Goal: Task Accomplishment & Management: Manage account settings

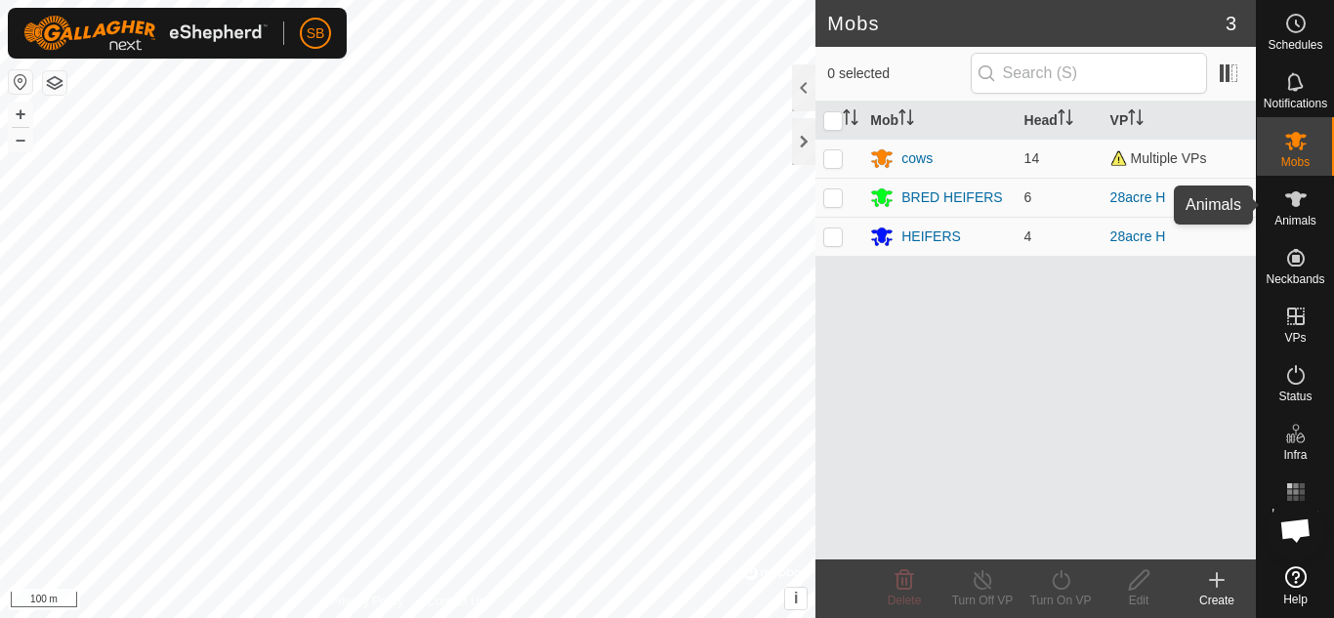
click at [1296, 205] on icon at bounding box center [1295, 199] width 21 height 16
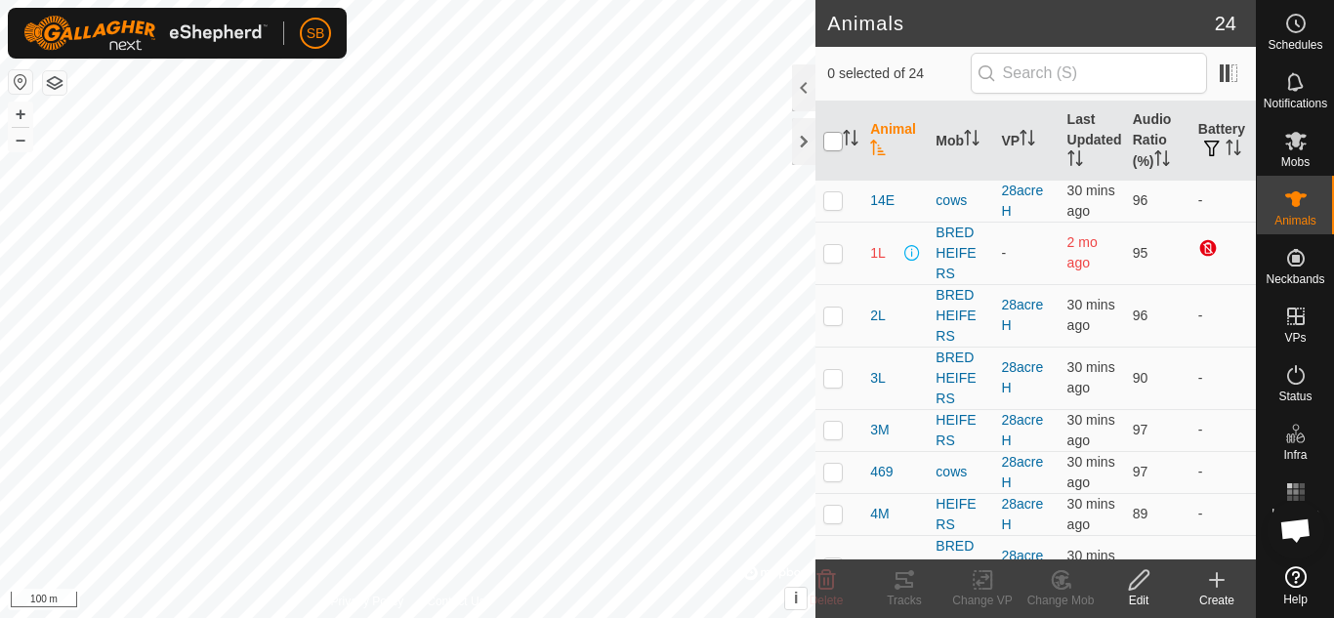
click at [838, 150] on input "checkbox" at bounding box center [833, 142] width 20 height 20
checkbox input "true"
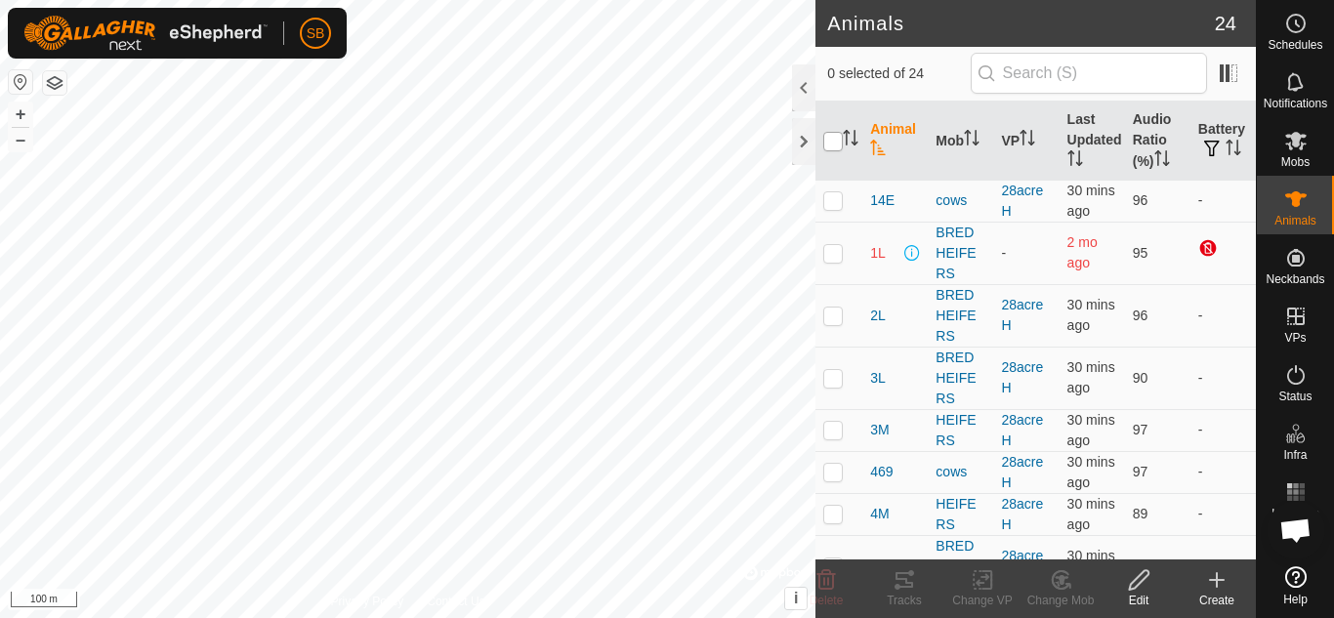
checkbox input "true"
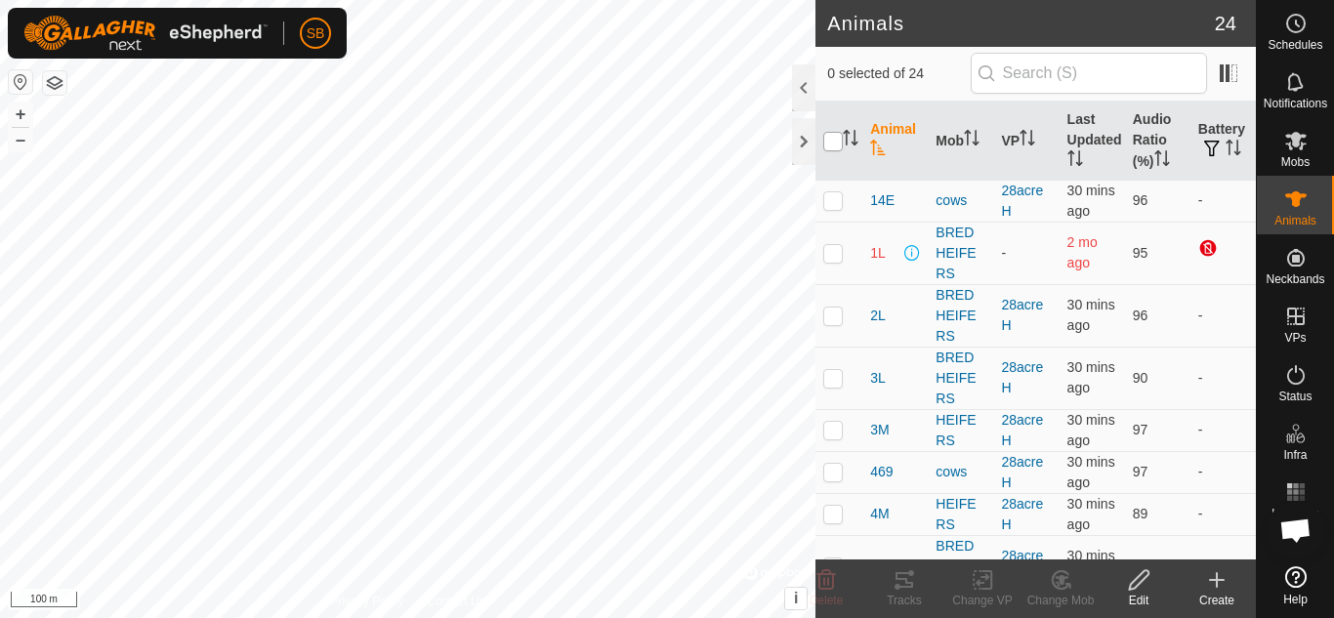
checkbox input "true"
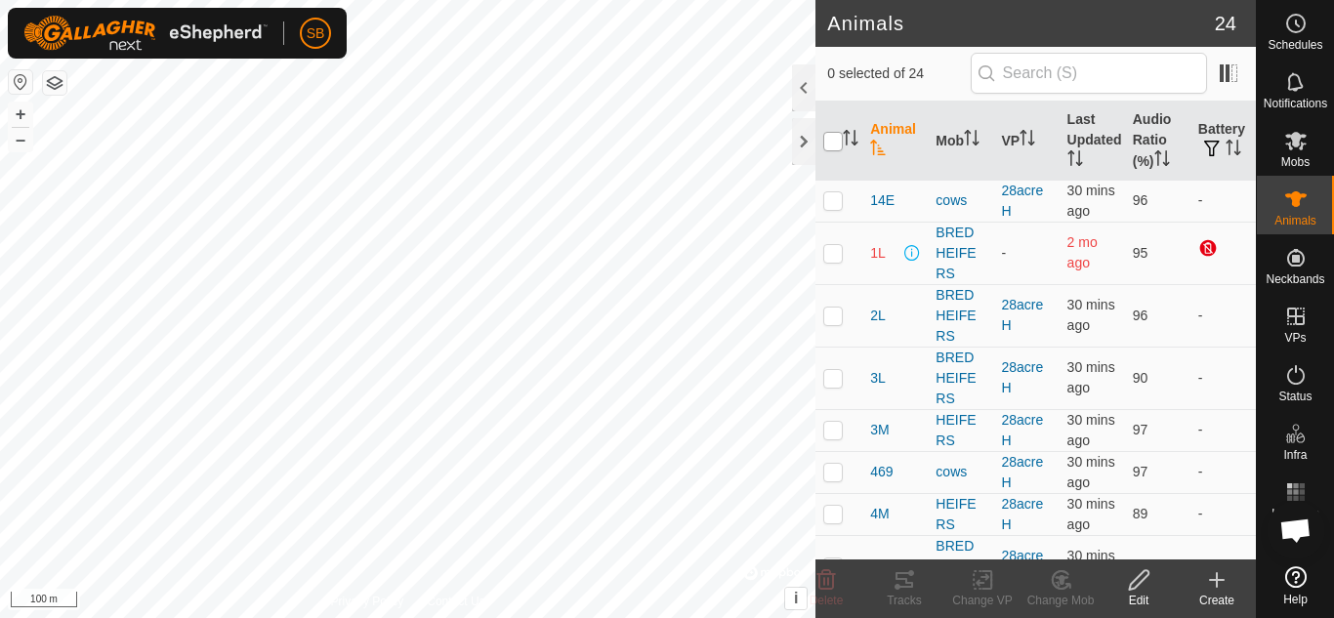
checkbox input "true"
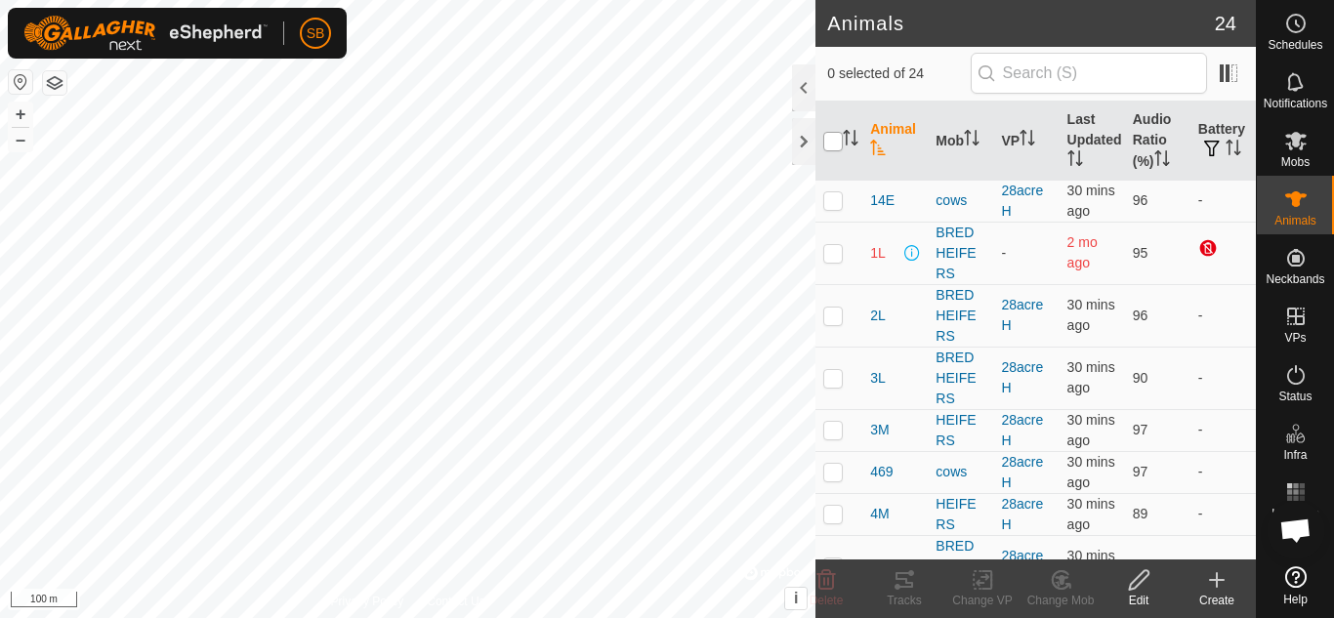
checkbox input "true"
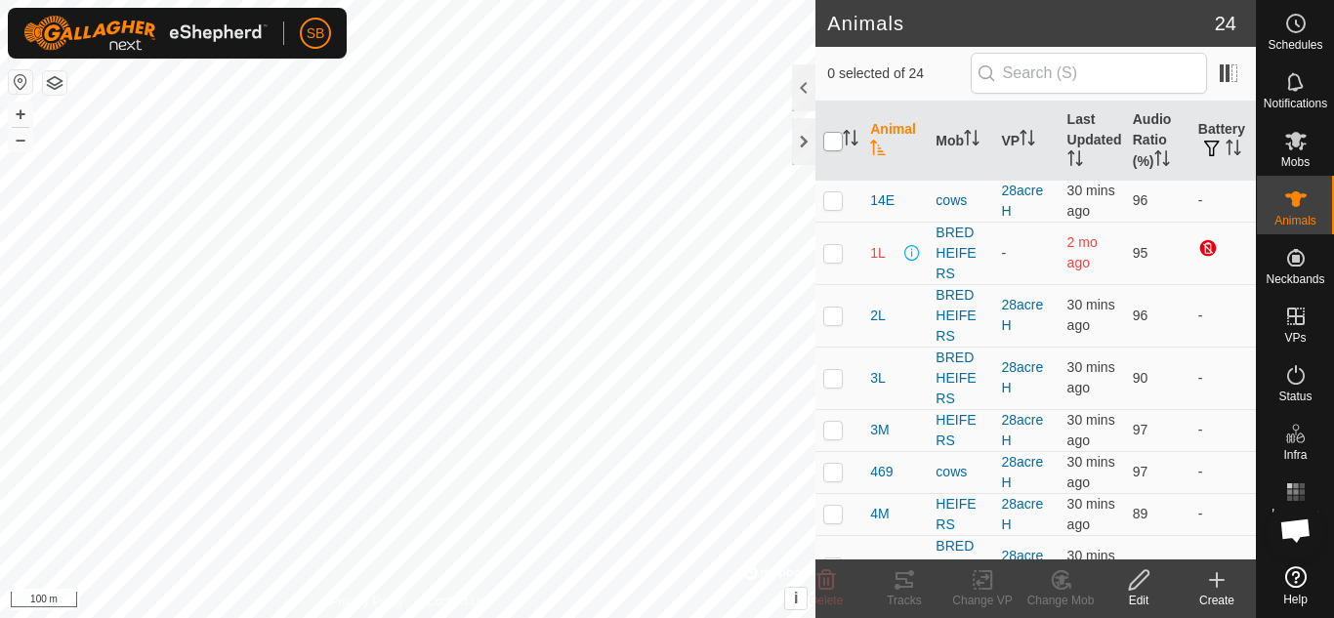
checkbox input "true"
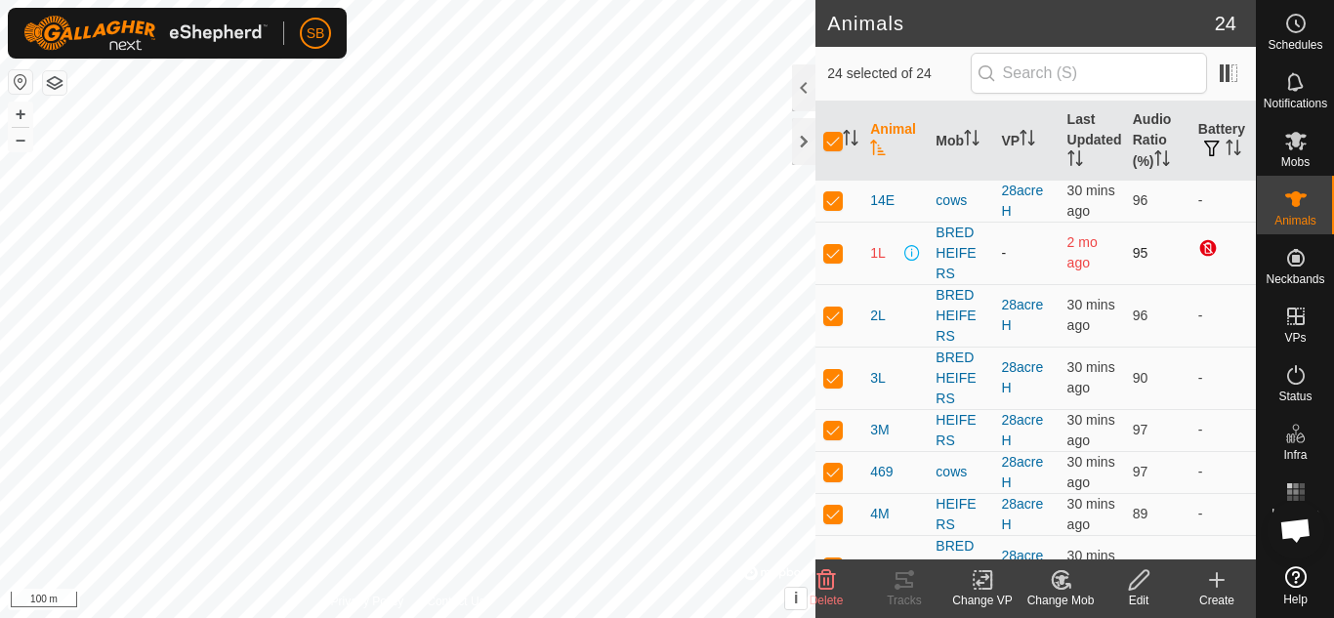
click at [831, 261] on p-checkbox at bounding box center [833, 253] width 20 height 16
checkbox input "false"
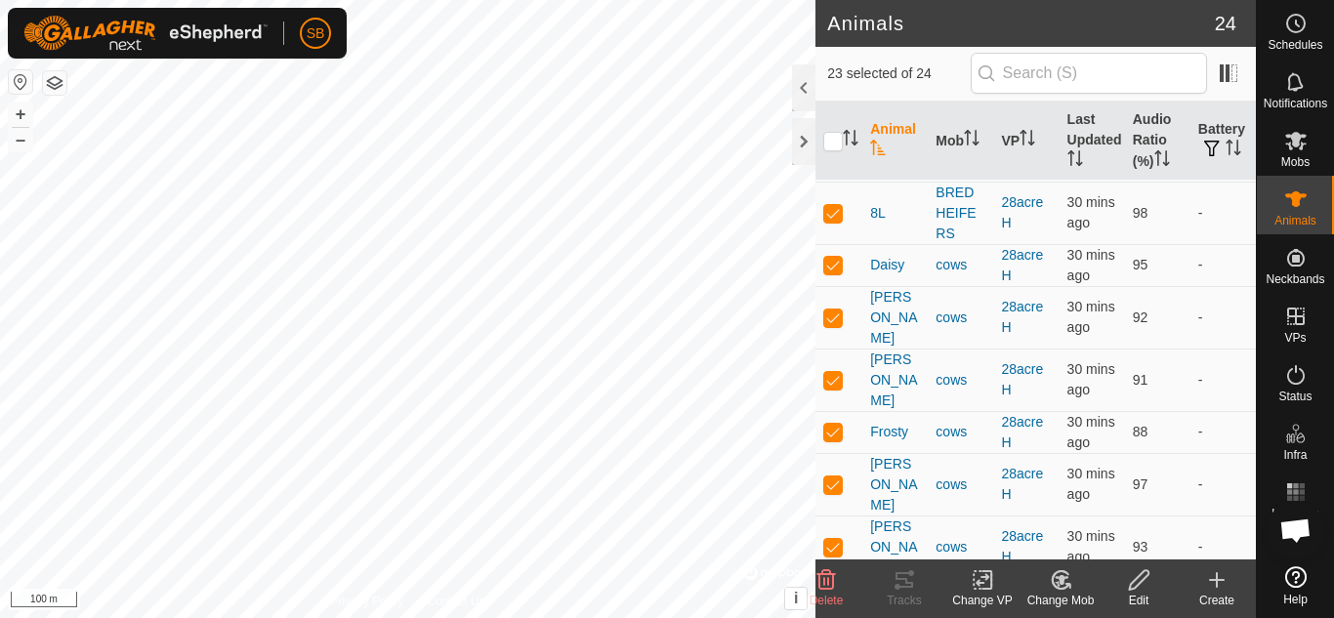
scroll to position [573, 0]
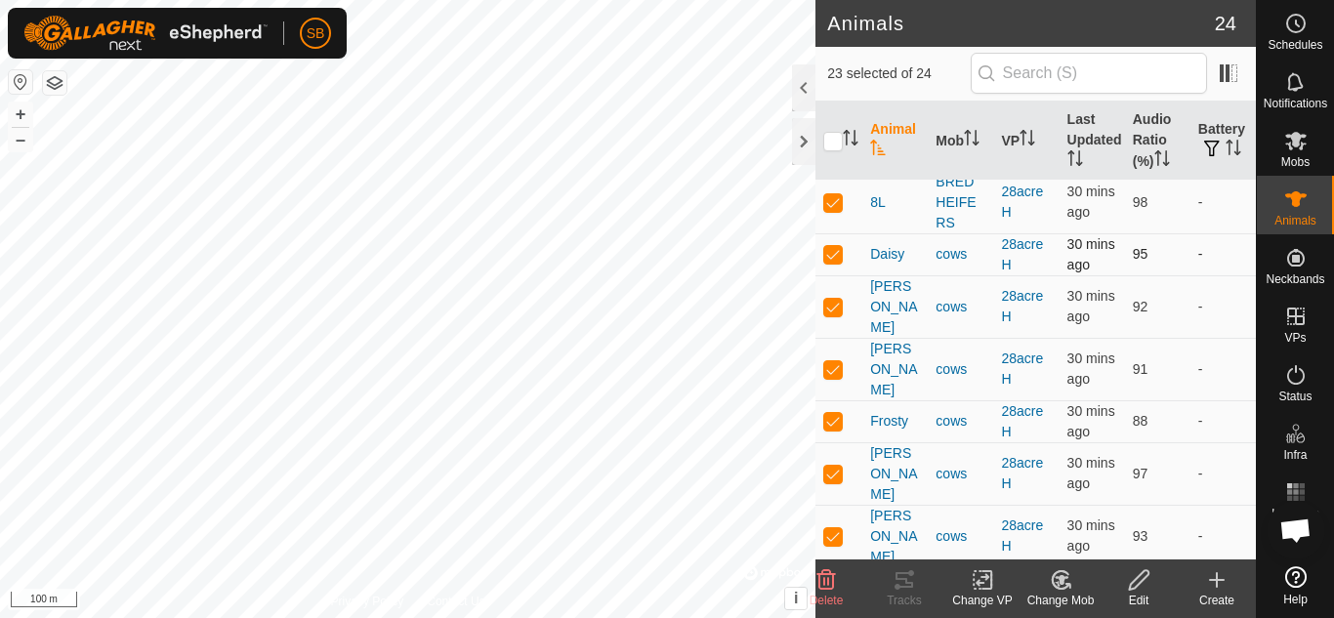
click at [1219, 275] on td "-" at bounding box center [1222, 254] width 65 height 42
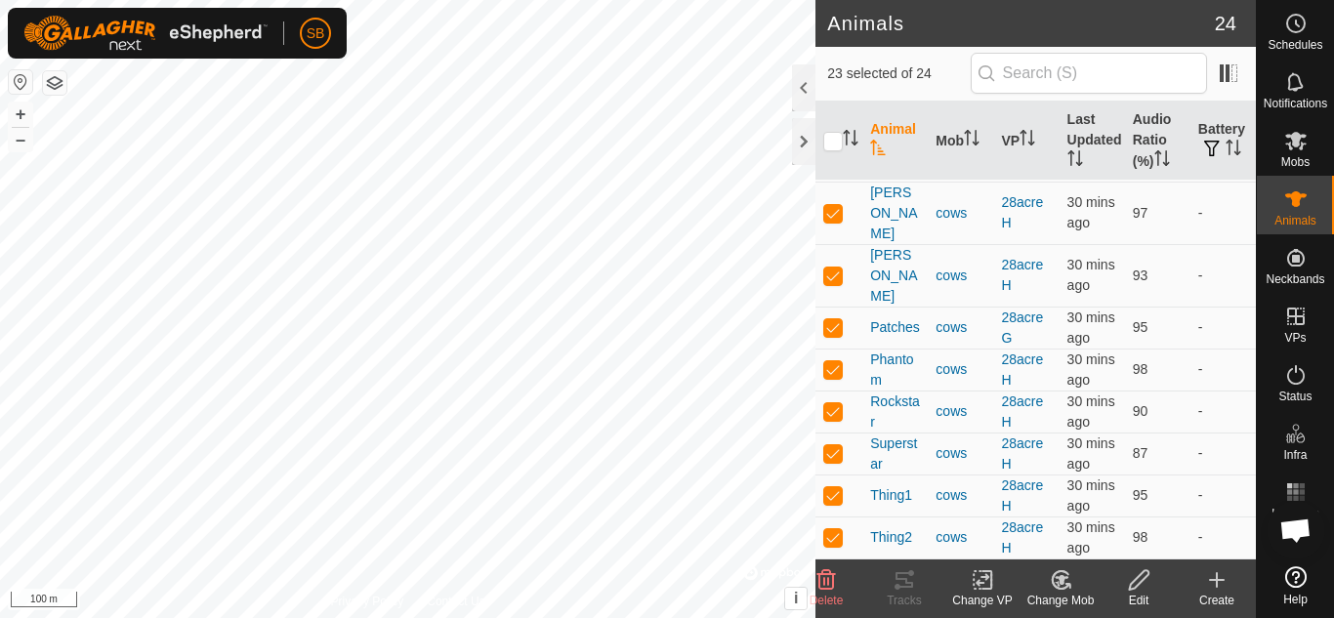
scroll to position [1030, 0]
click at [843, 315] on td at bounding box center [838, 328] width 47 height 42
checkbox input "false"
click at [983, 575] on icon at bounding box center [983, 579] width 24 height 23
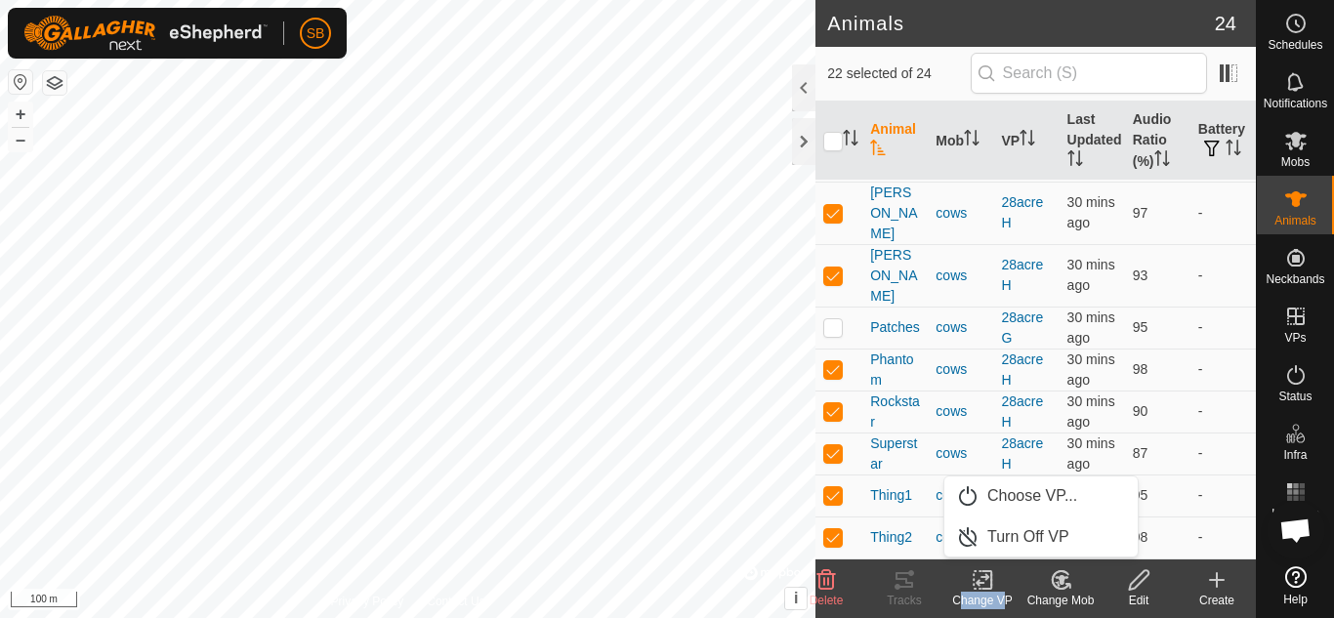
click at [983, 575] on icon at bounding box center [983, 579] width 24 height 23
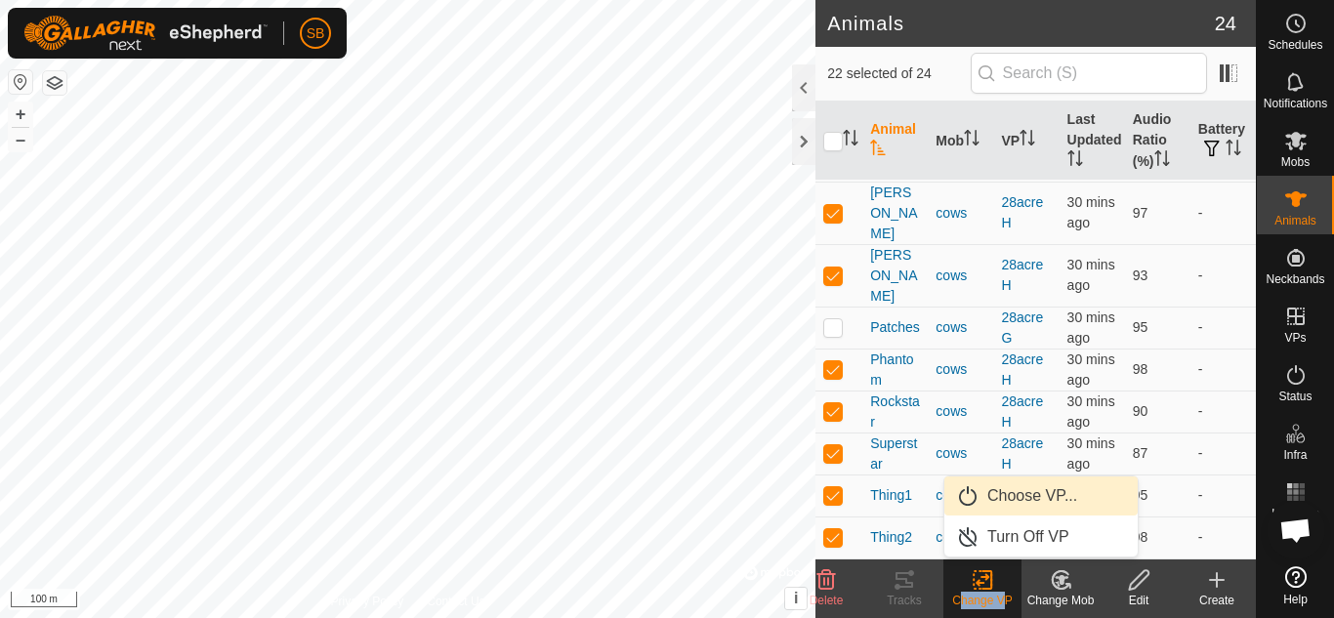
click at [998, 496] on link "Choose VP..." at bounding box center [1040, 496] width 193 height 39
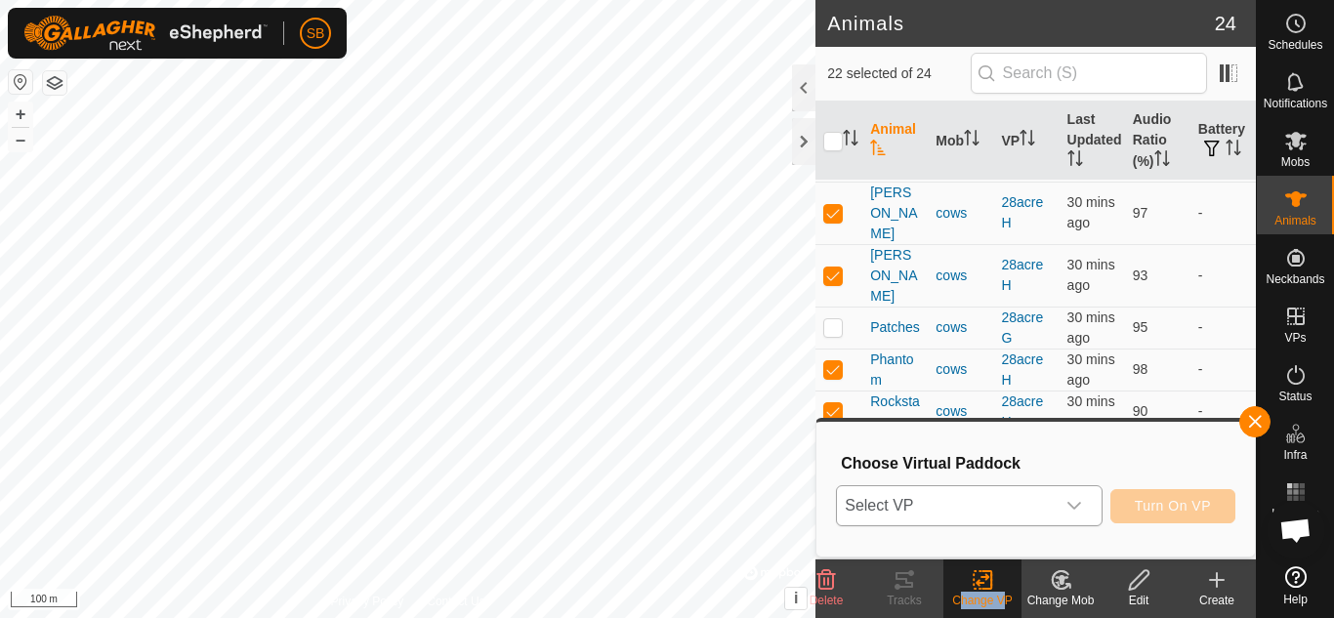
click at [1019, 499] on span "Select VP" at bounding box center [945, 505] width 217 height 39
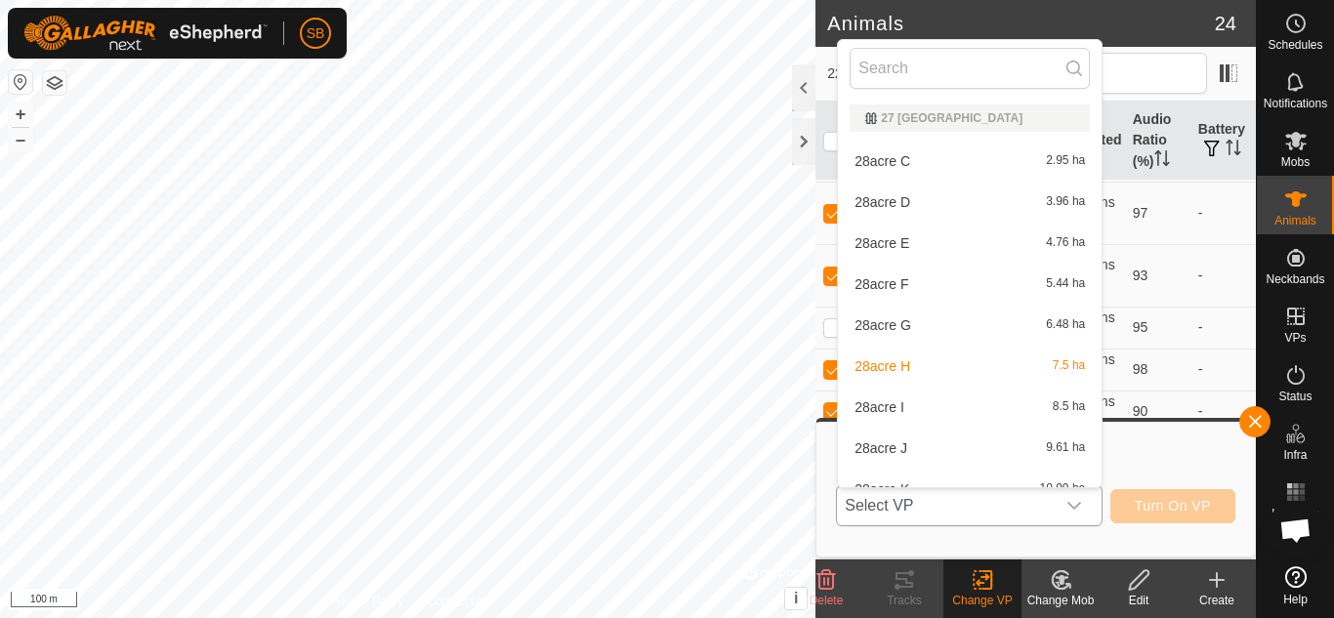
scroll to position [21, 0]
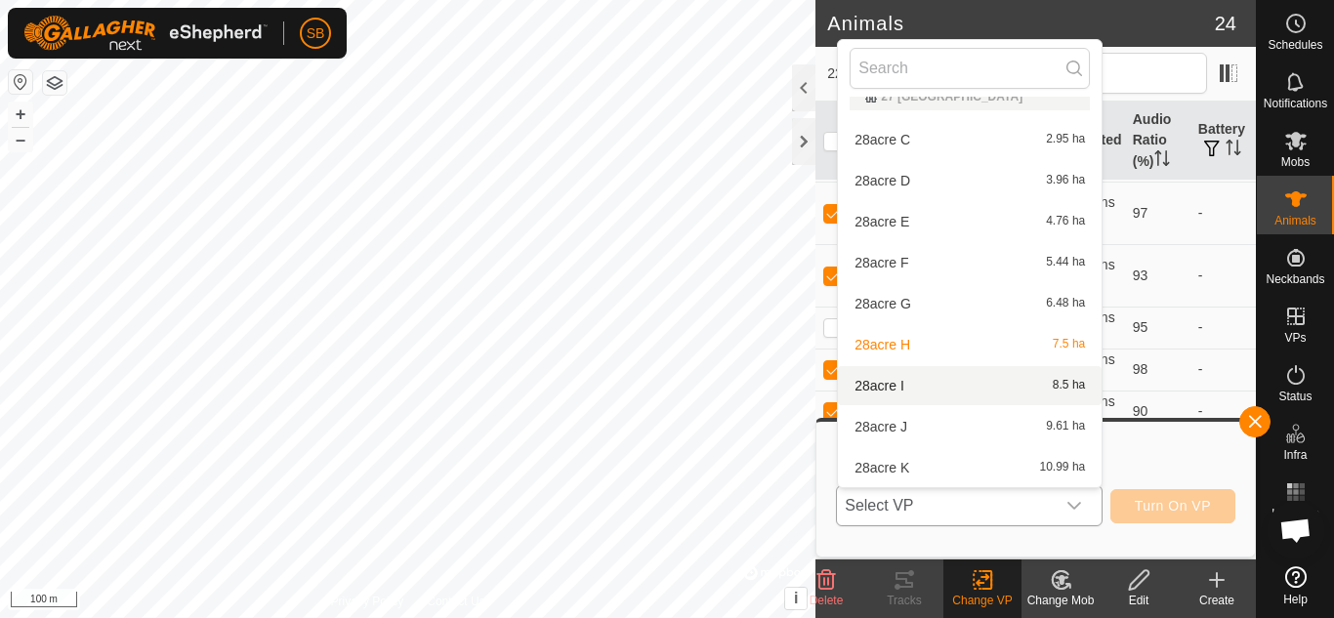
click at [958, 394] on li "28acre I 8.5 ha" at bounding box center [970, 385] width 264 height 39
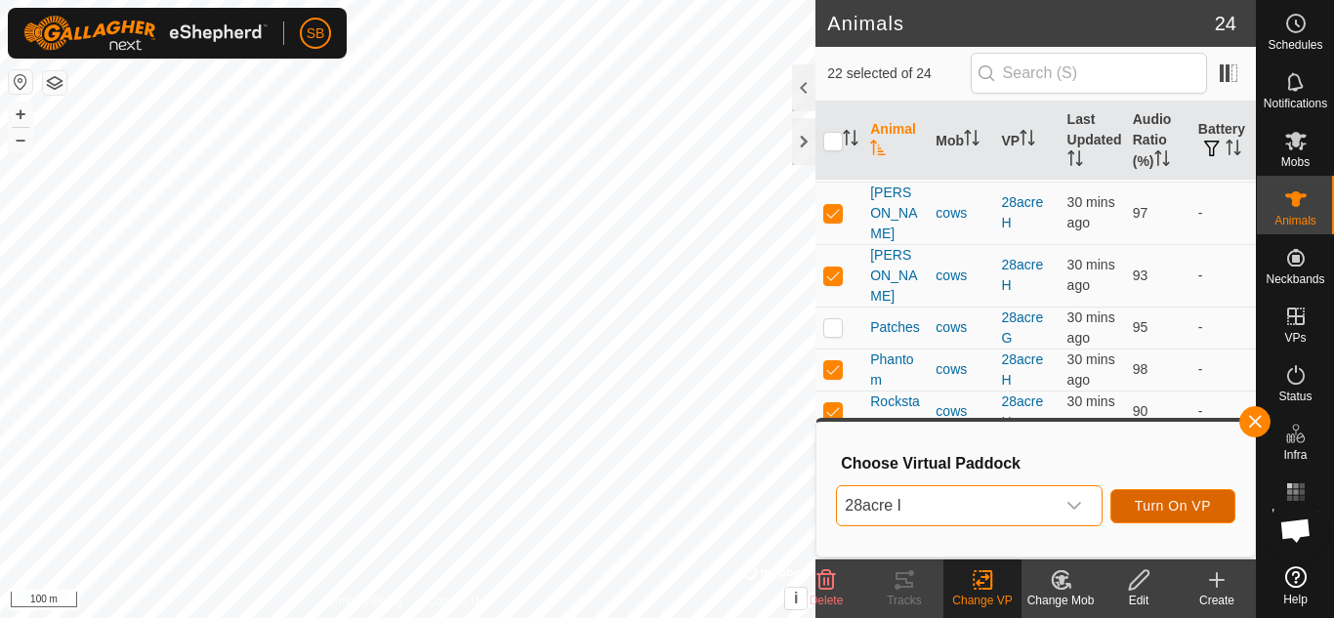
click at [1185, 507] on span "Turn On VP" at bounding box center [1173, 506] width 76 height 16
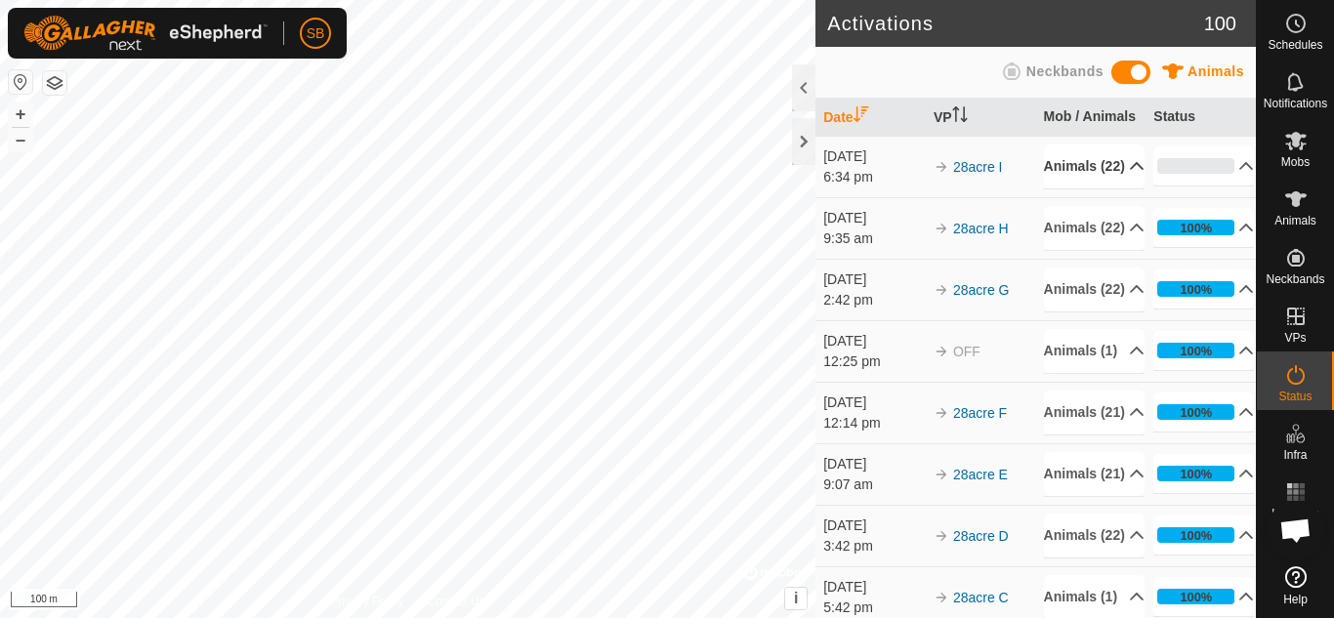
click at [1120, 188] on p-accordion-header "Animals (22)" at bounding box center [1094, 167] width 101 height 44
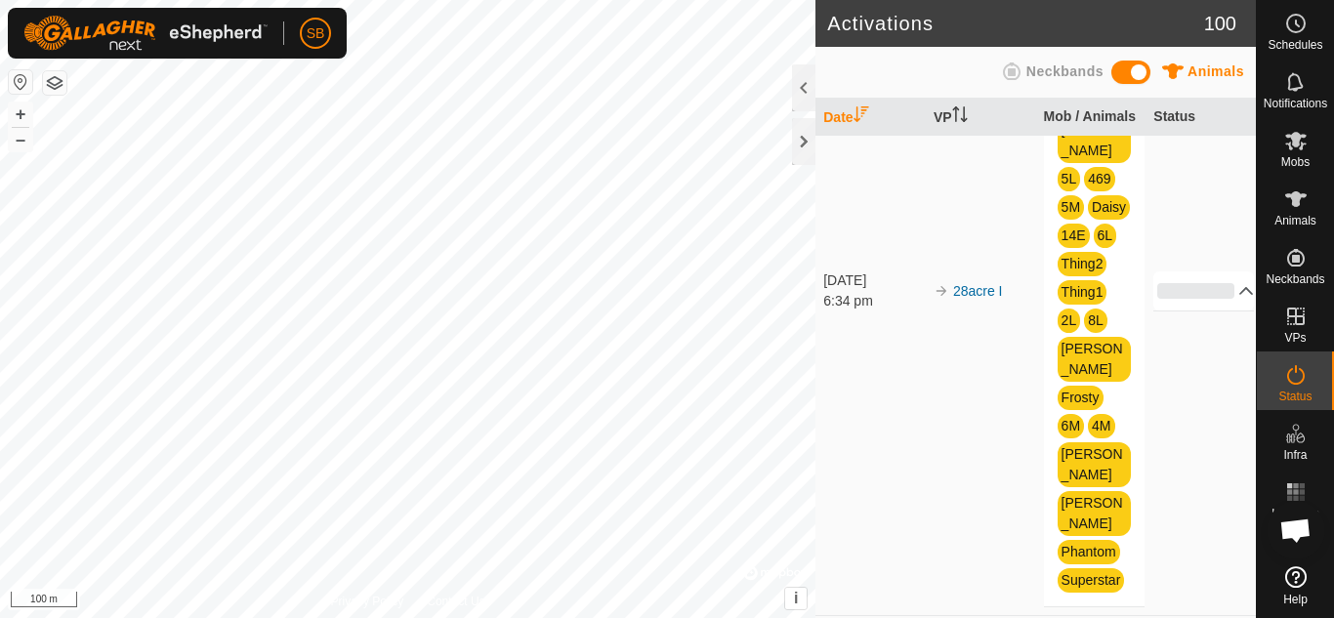
scroll to position [208, 0]
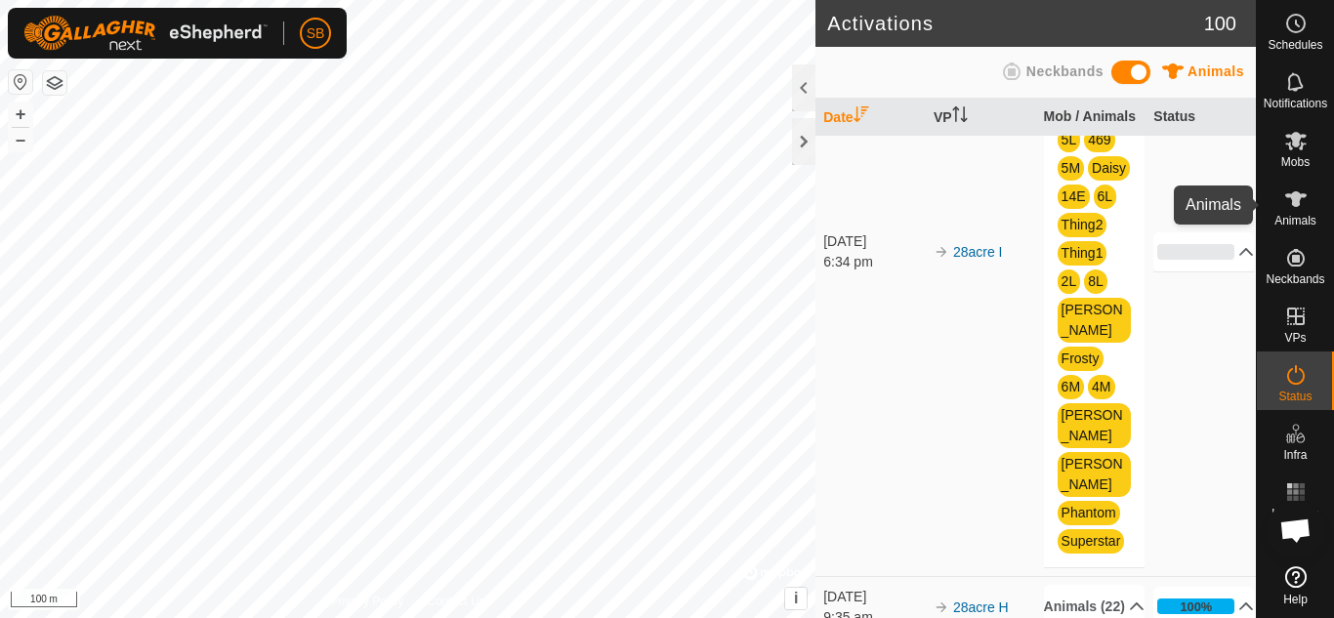
click at [1289, 216] on span "Animals" at bounding box center [1295, 221] width 42 height 12
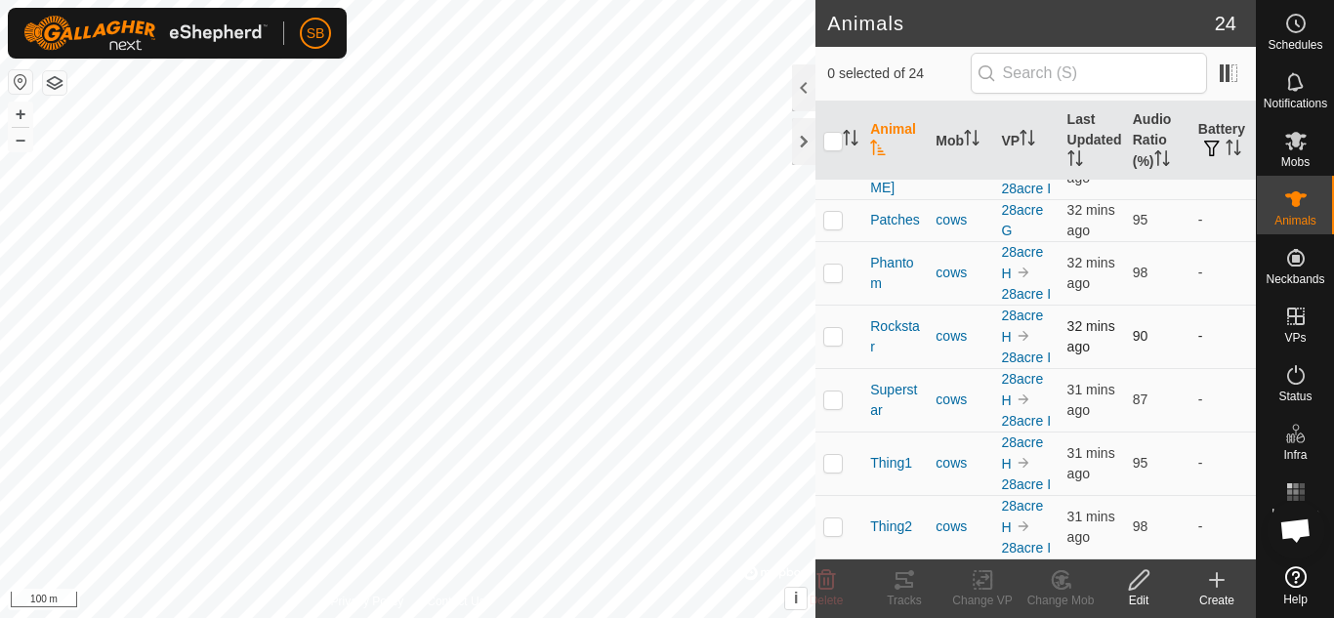
scroll to position [1432, 0]
click at [830, 228] on p-checkbox at bounding box center [833, 220] width 20 height 16
checkbox input "true"
click at [978, 591] on icon at bounding box center [983, 579] width 24 height 23
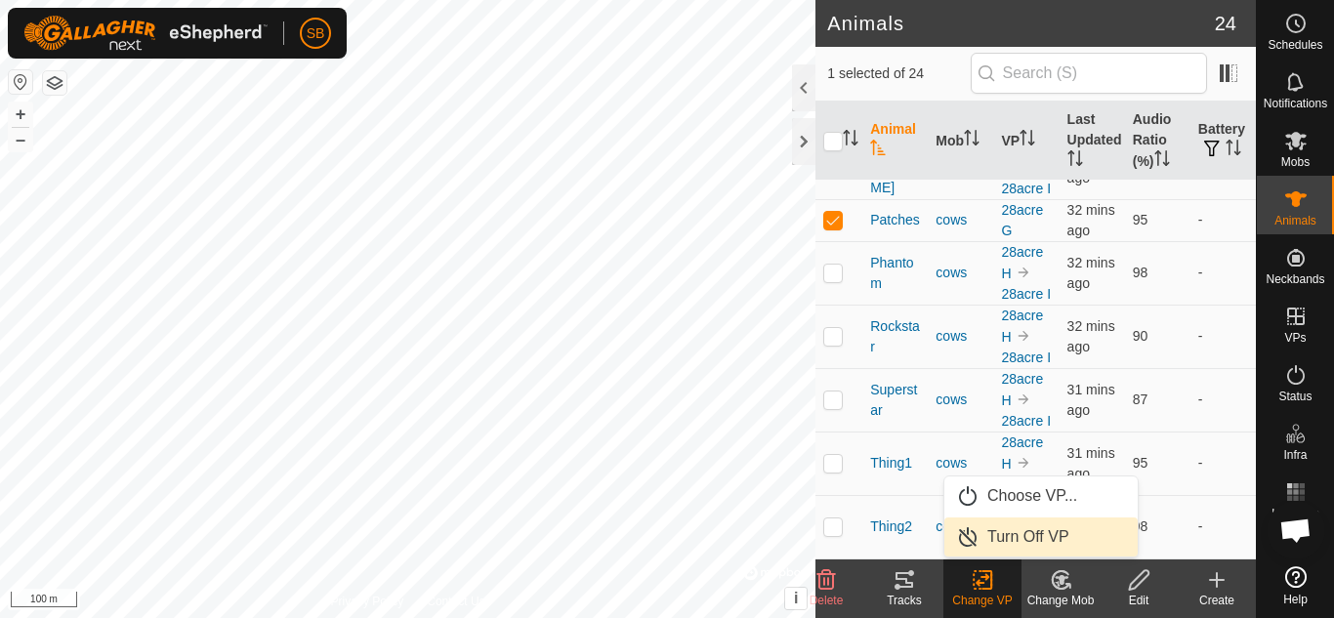
click at [1017, 530] on link "Turn Off VP" at bounding box center [1040, 537] width 193 height 39
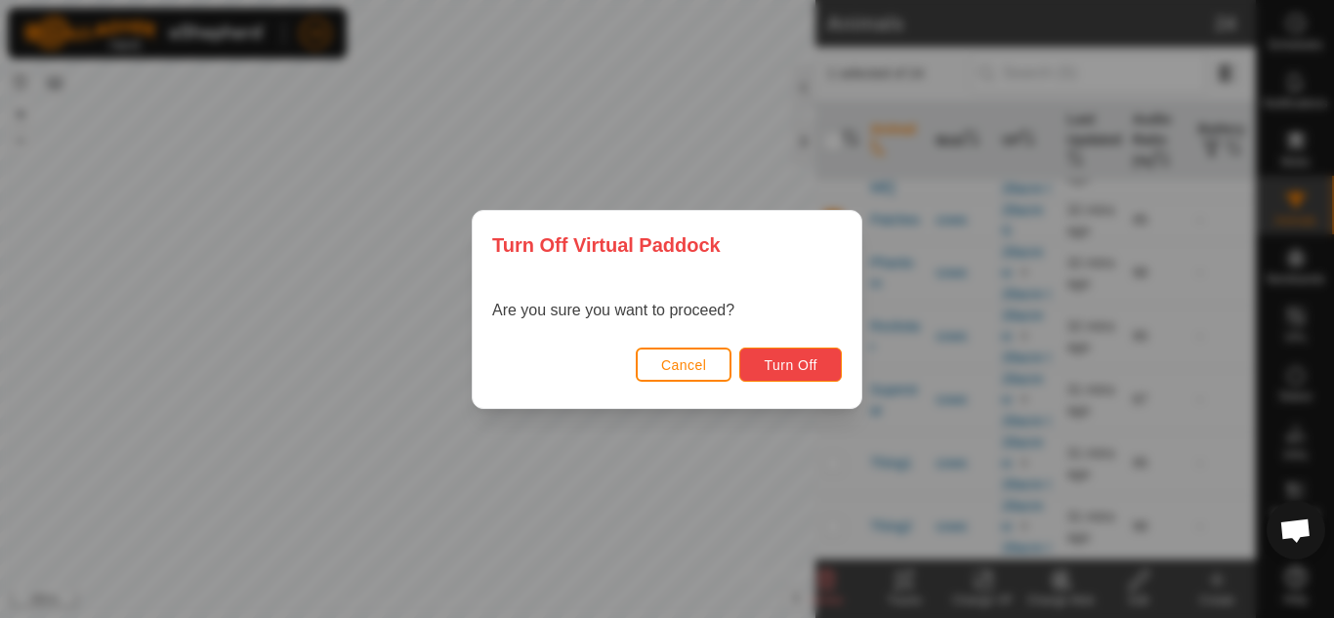
click at [786, 361] on span "Turn Off" at bounding box center [791, 365] width 54 height 16
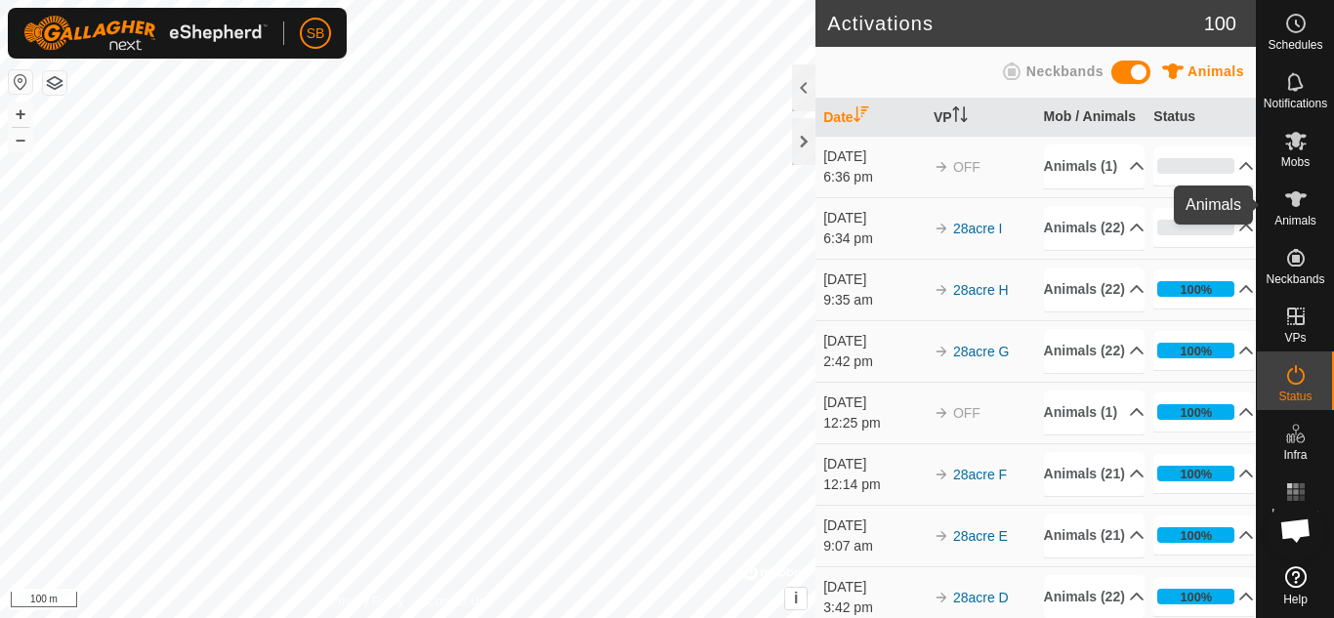
click at [1294, 219] on span "Animals" at bounding box center [1295, 221] width 42 height 12
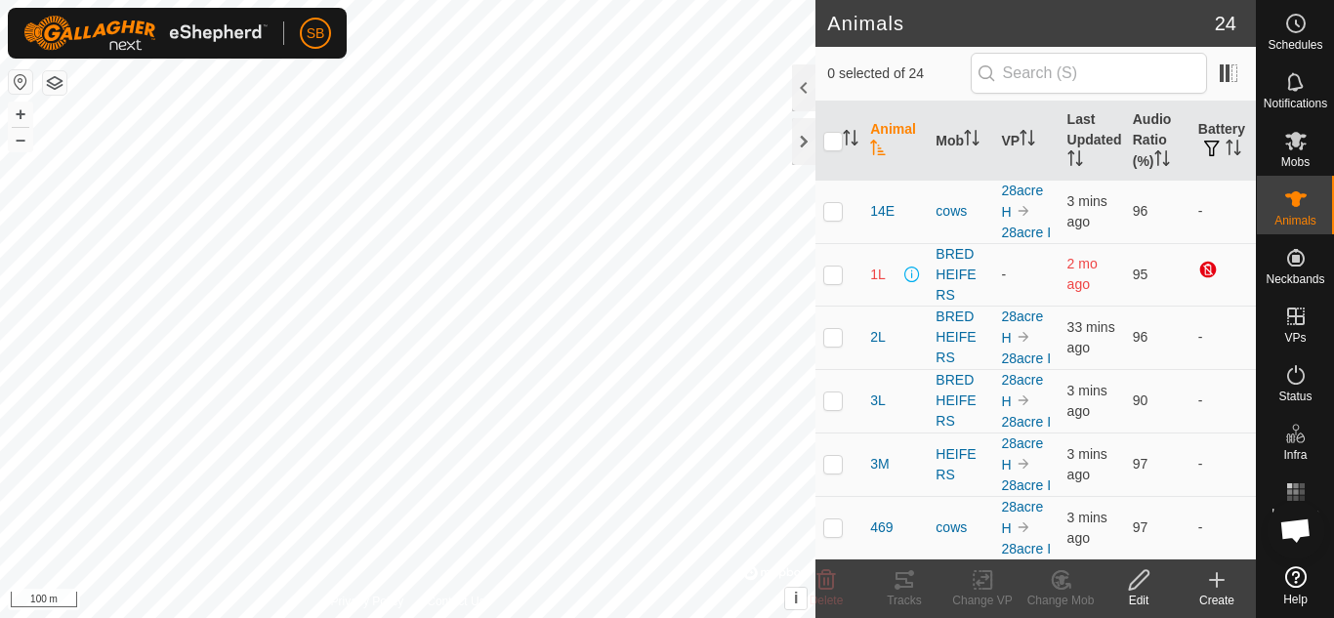
checkbox input "true"
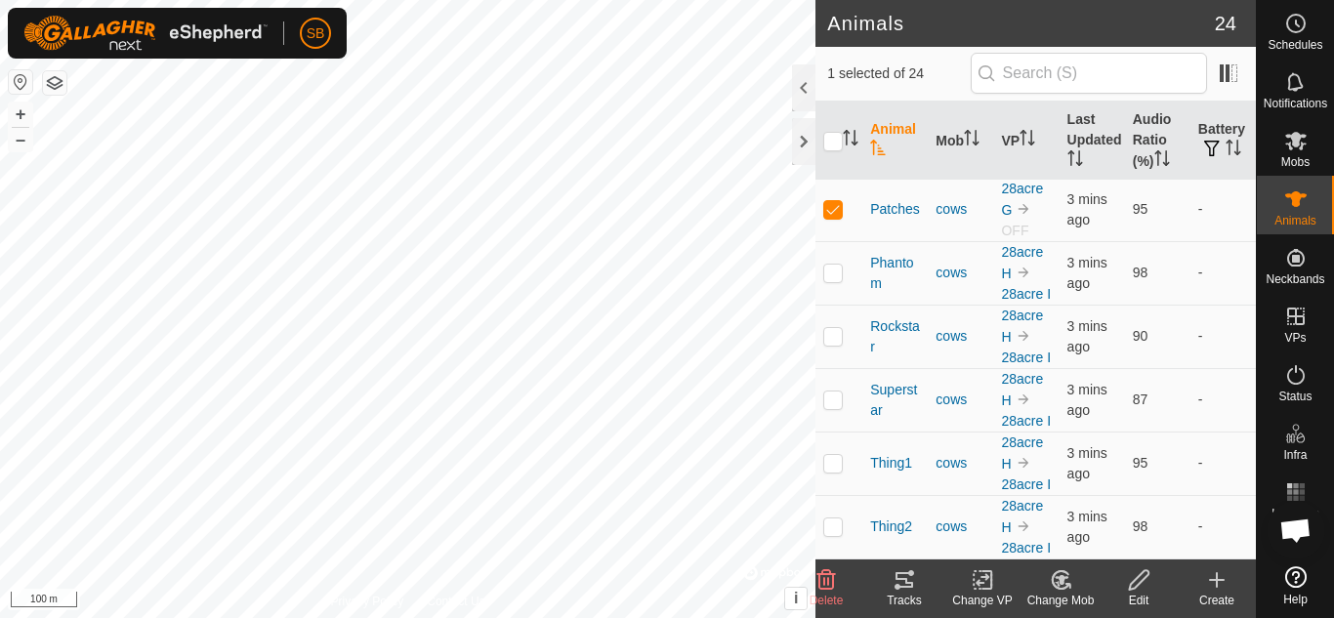
scroll to position [1576, 0]
click at [882, 380] on span "Superstar" at bounding box center [895, 400] width 50 height 41
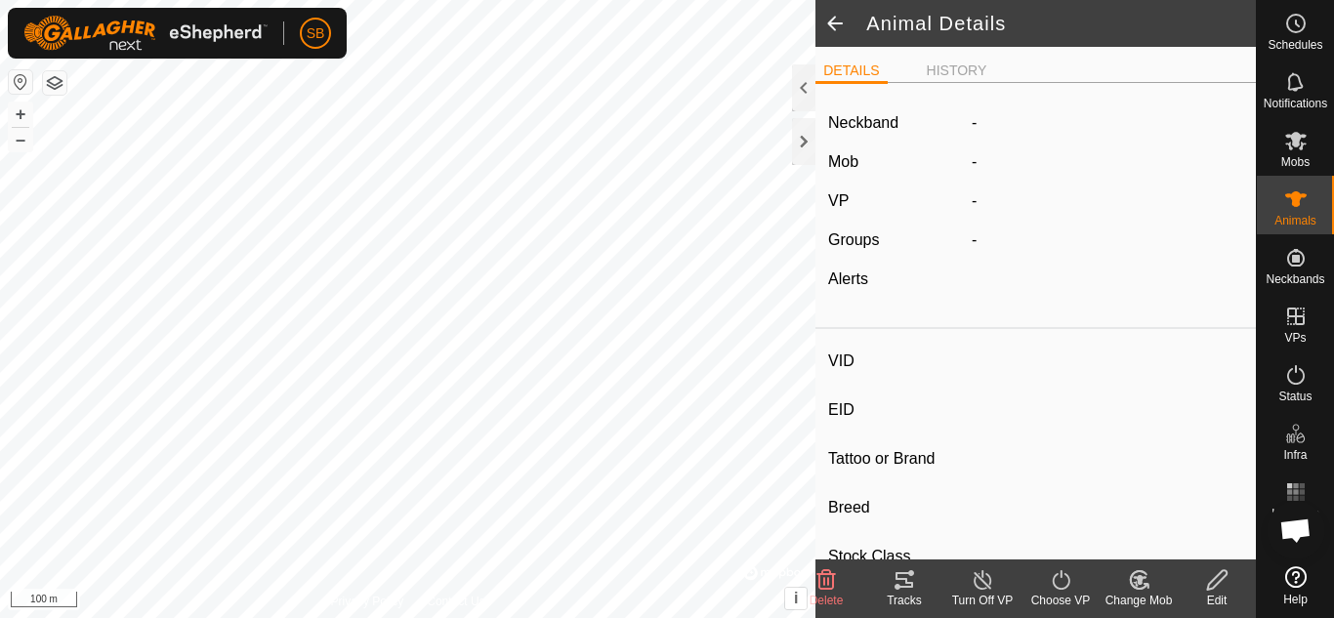
type input "Superstar"
type input "-"
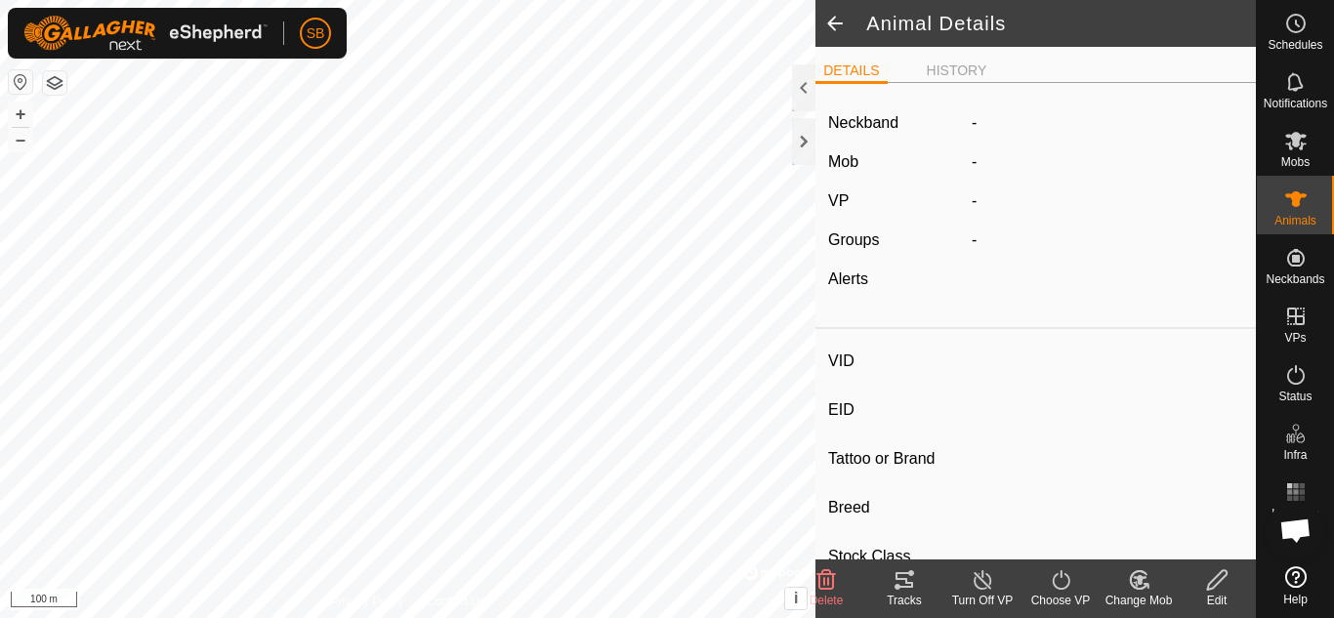
type input "0 kg"
type input "-"
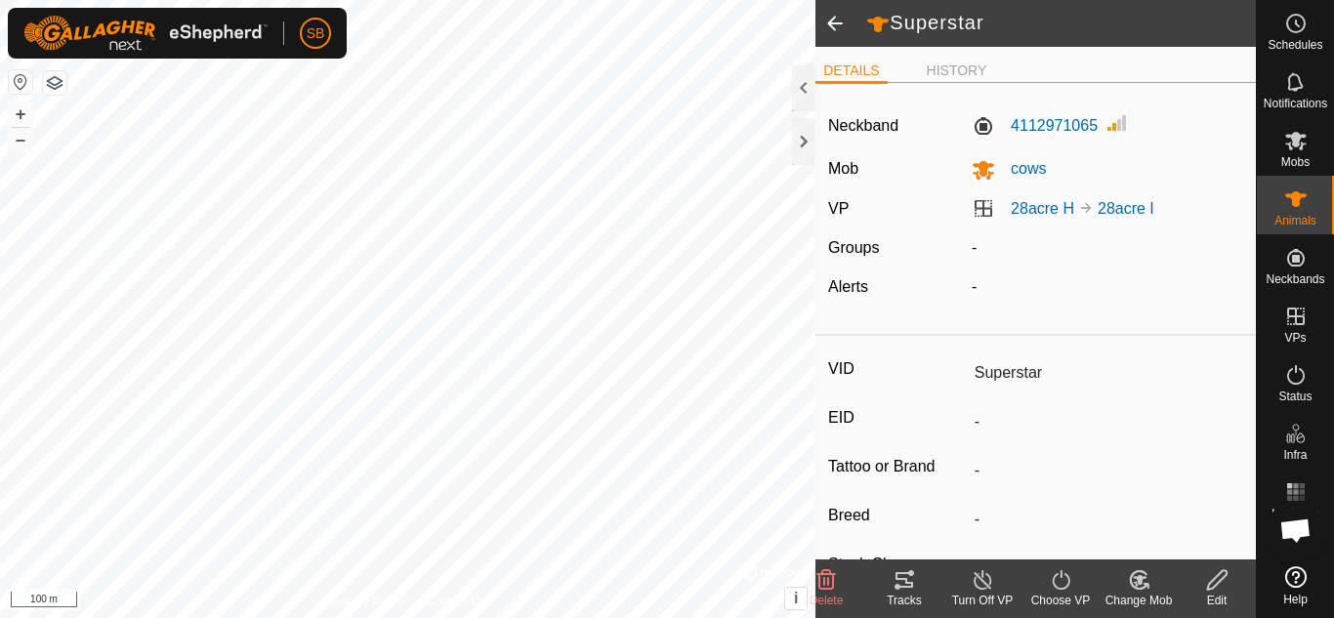
click at [911, 586] on icon at bounding box center [904, 580] width 18 height 16
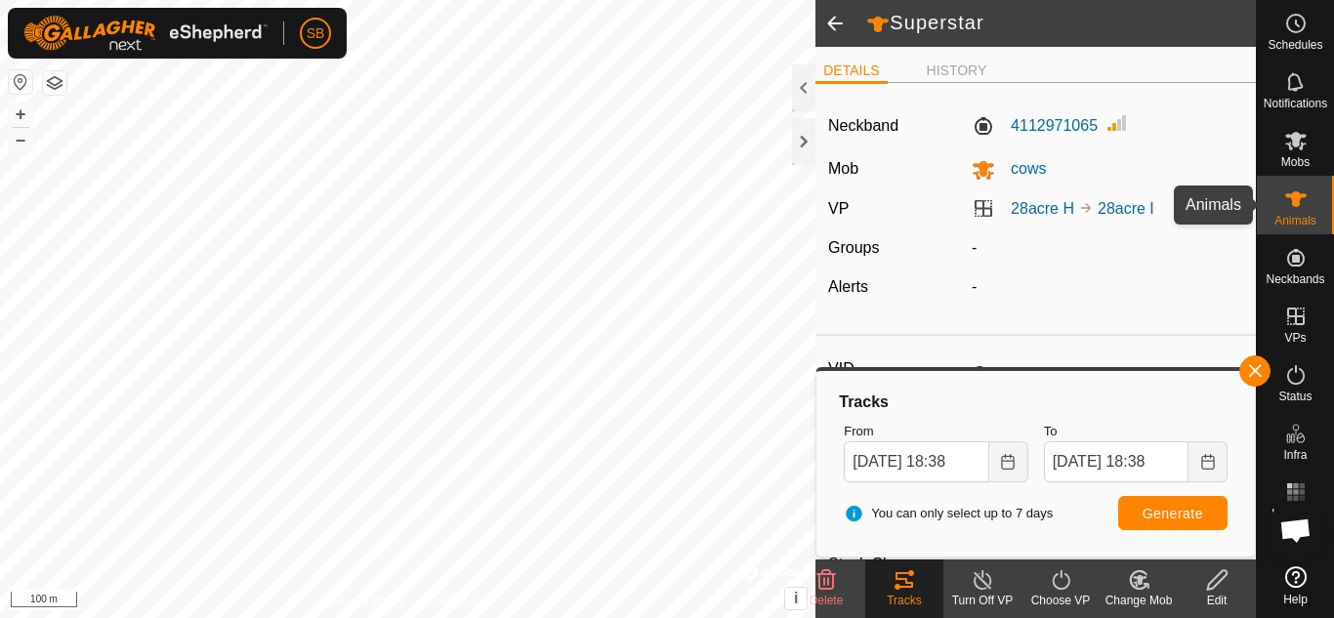
click at [1287, 211] on es-animals-svg-icon at bounding box center [1295, 199] width 35 height 31
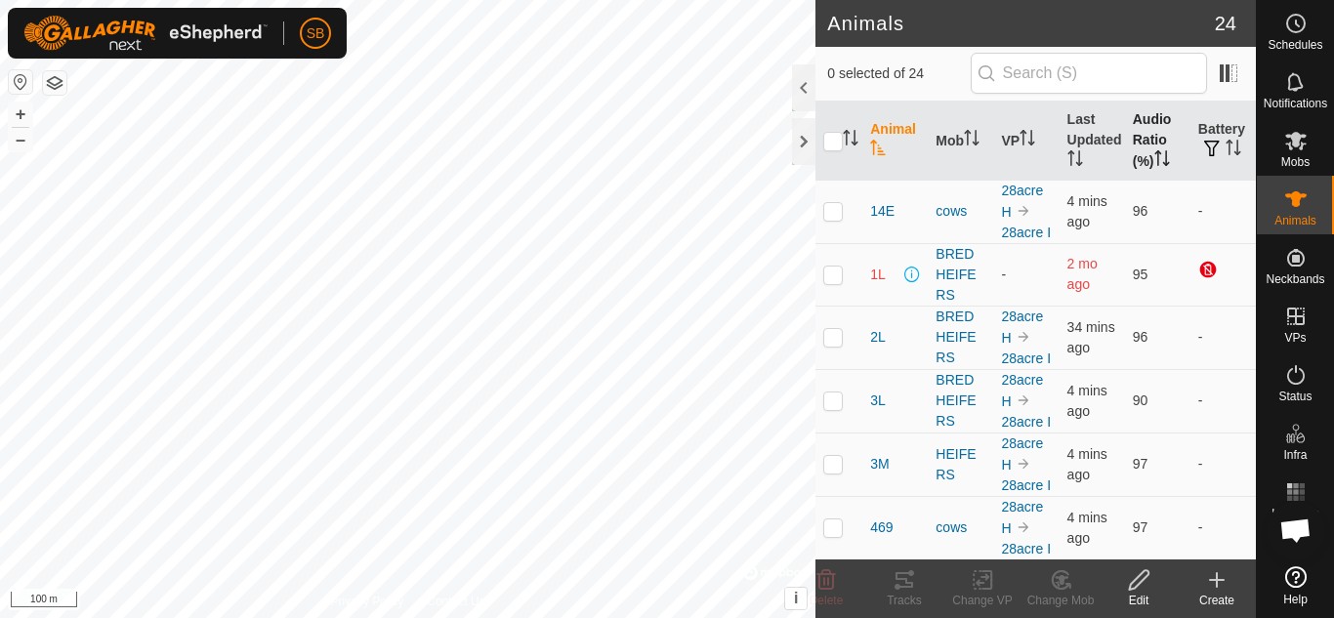
click at [1132, 145] on th "Audio Ratio (%)" at bounding box center [1157, 141] width 65 height 79
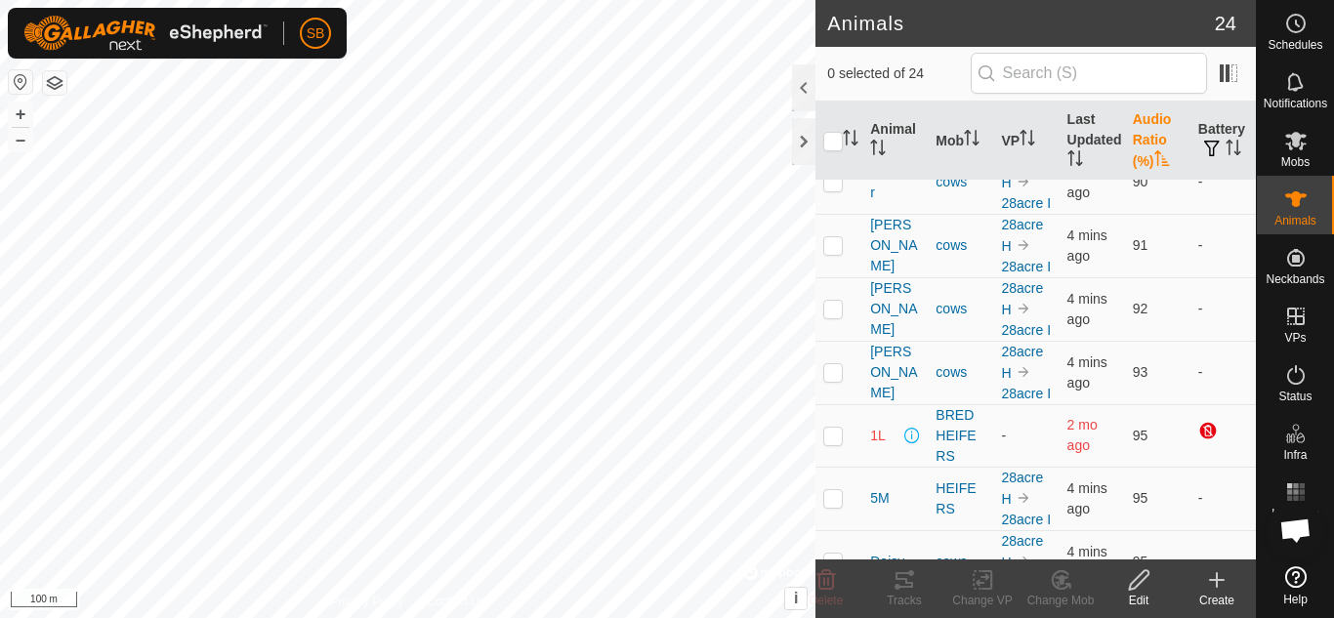
scroll to position [370, 0]
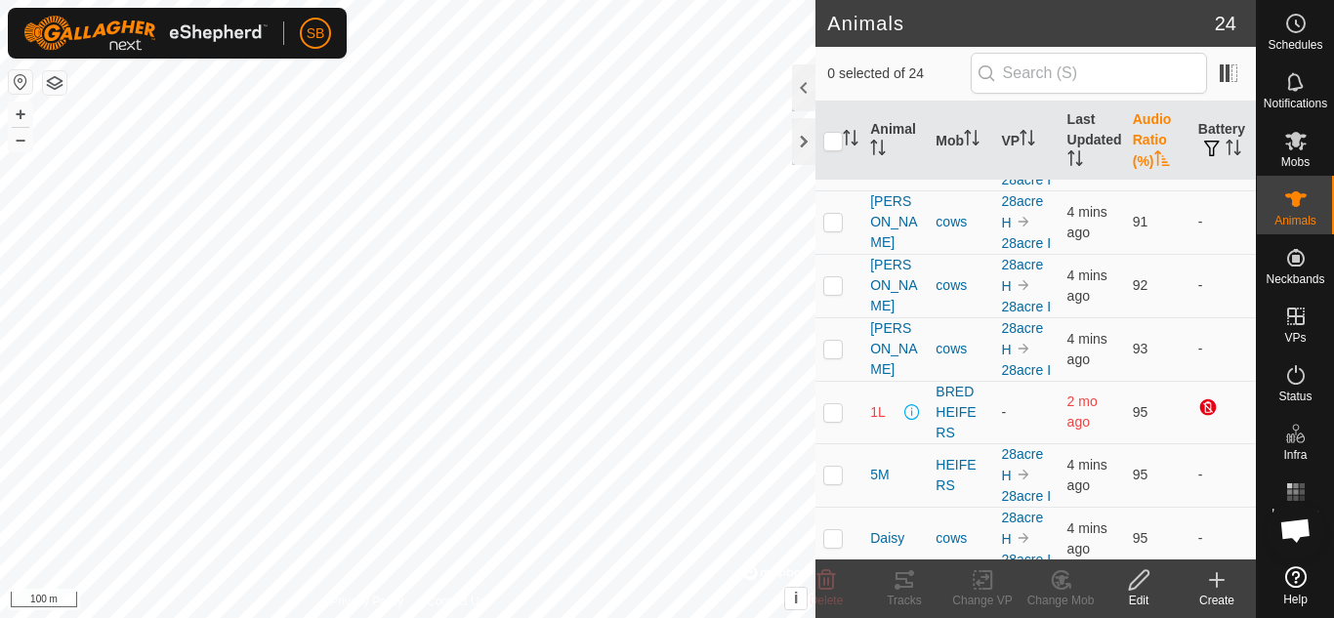
click at [887, 180] on span "Rockstar" at bounding box center [895, 159] width 50 height 41
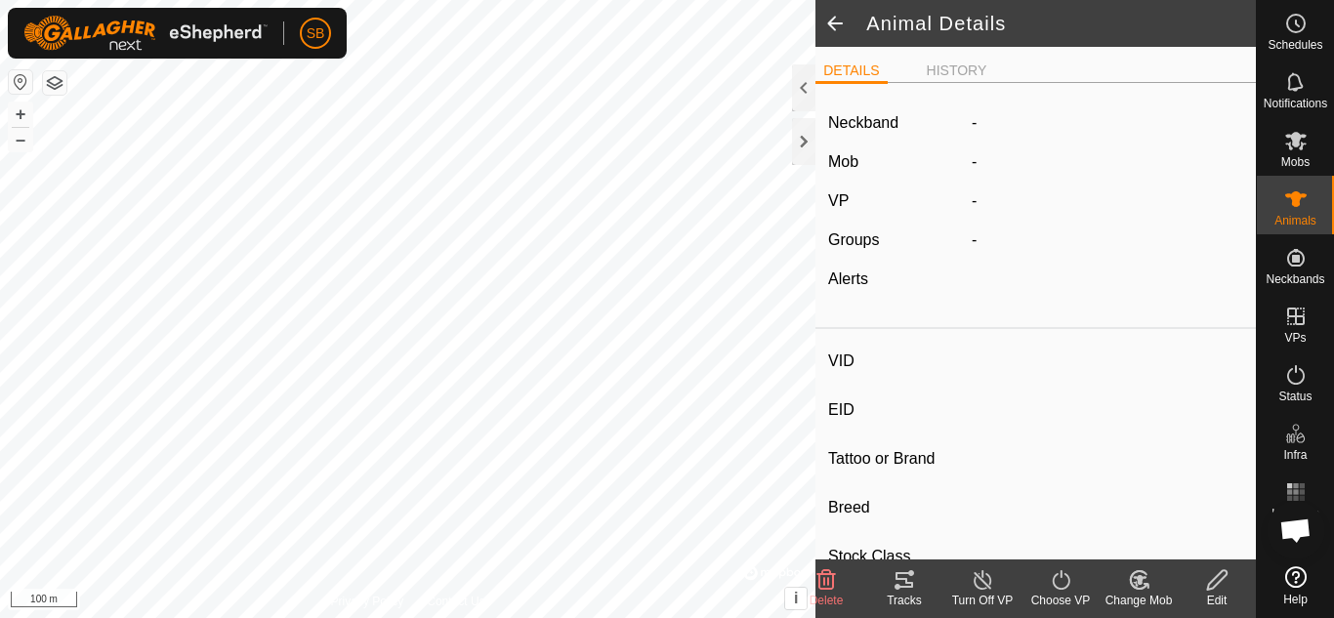
type input "Rockstar"
type input "-"
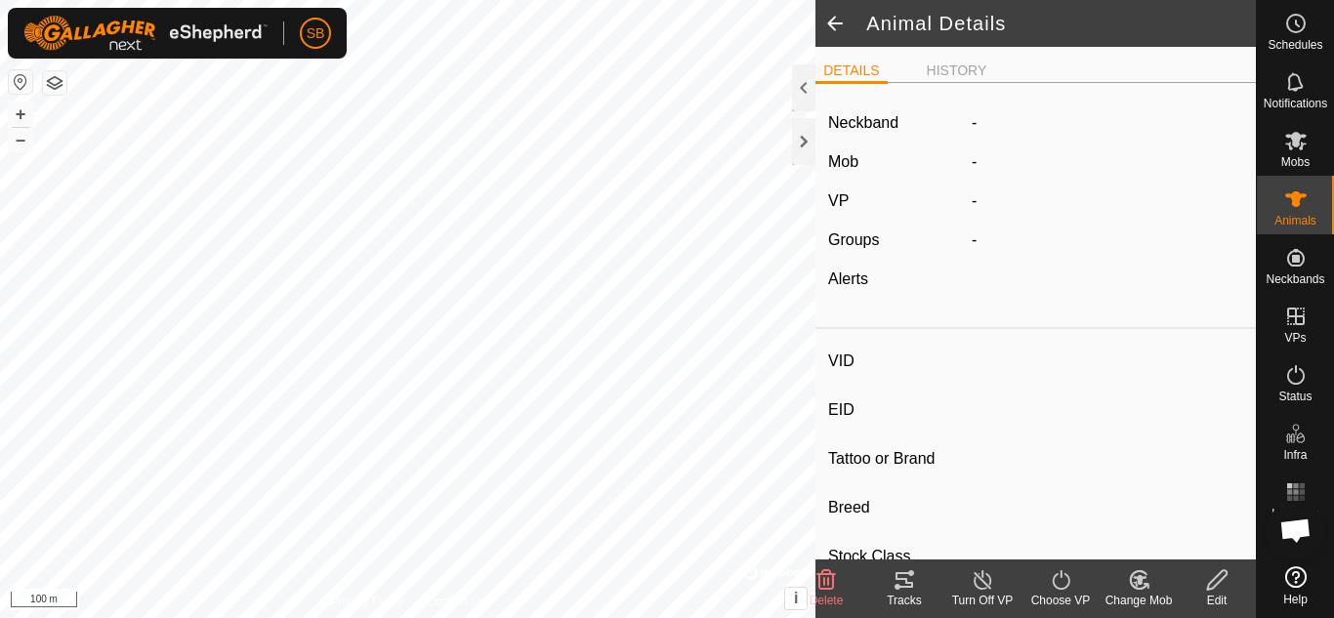
type input "0 kg"
type input "-"
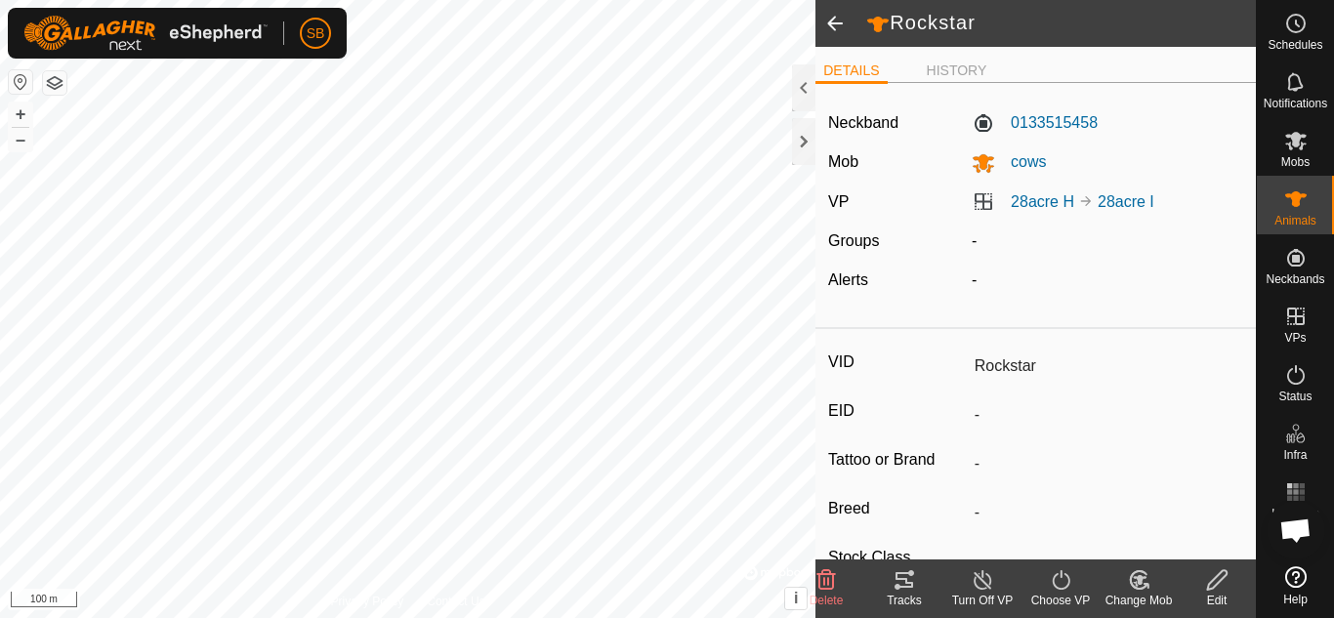
click at [897, 585] on icon at bounding box center [897, 587] width 6 height 6
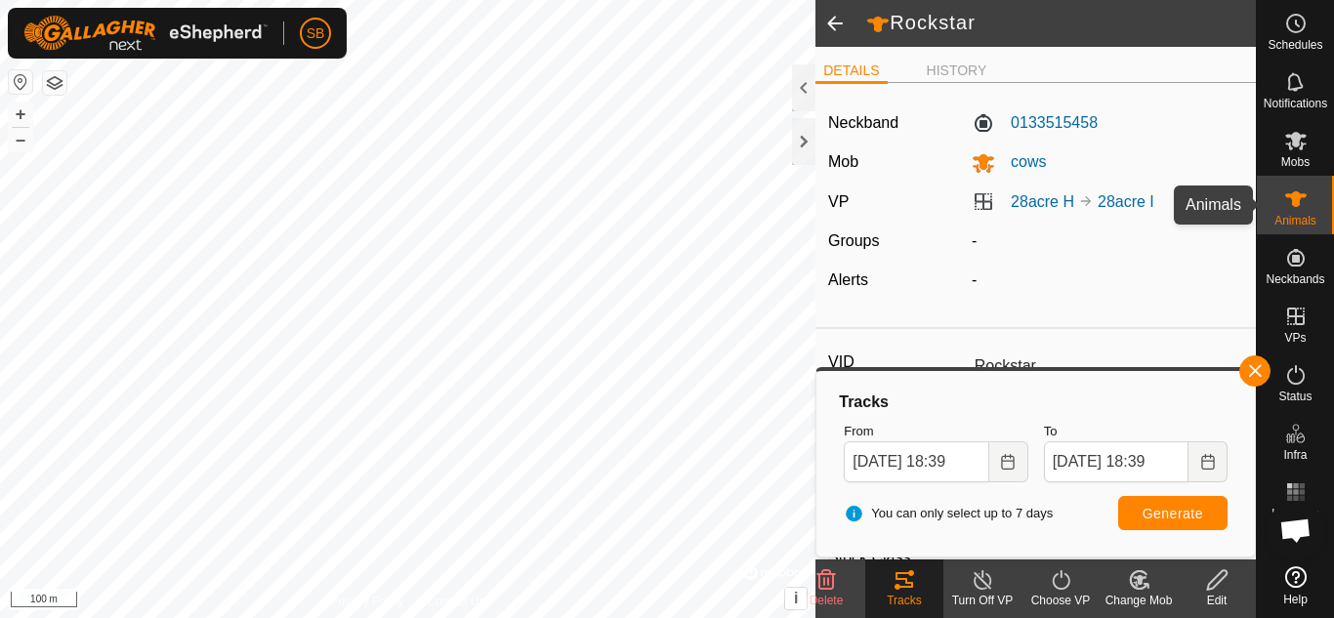
click at [1305, 205] on icon at bounding box center [1295, 198] width 23 height 23
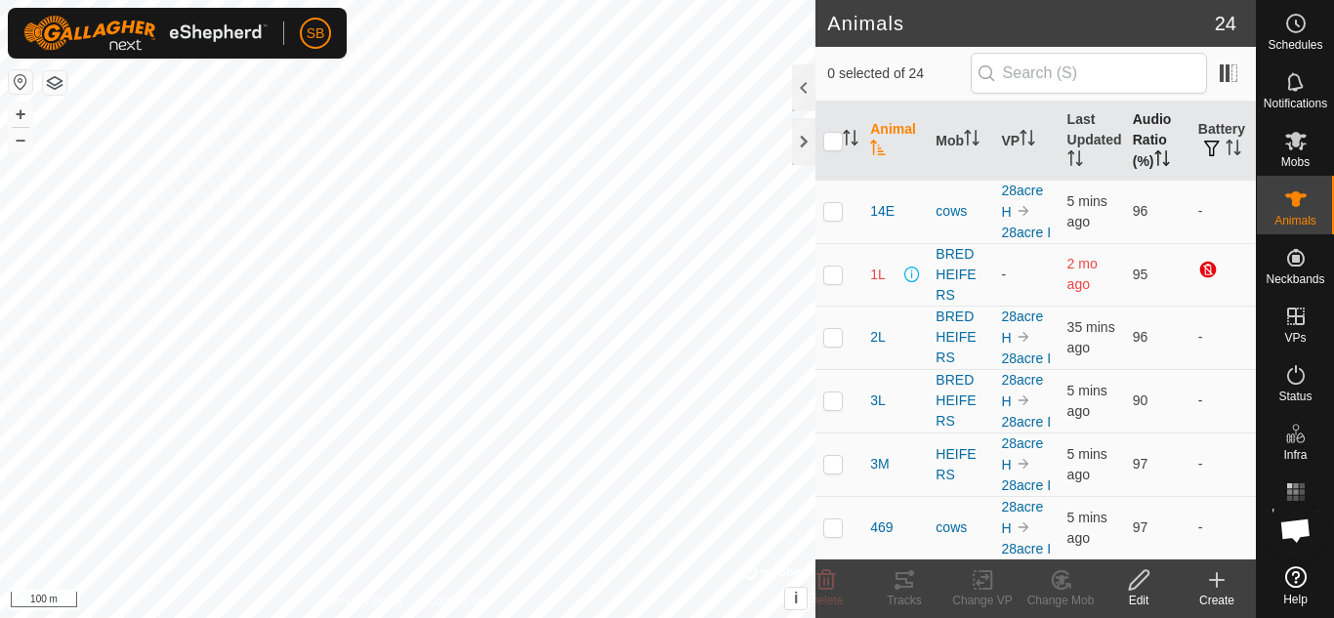
click at [1141, 154] on th "Audio Ratio (%)" at bounding box center [1157, 141] width 65 height 79
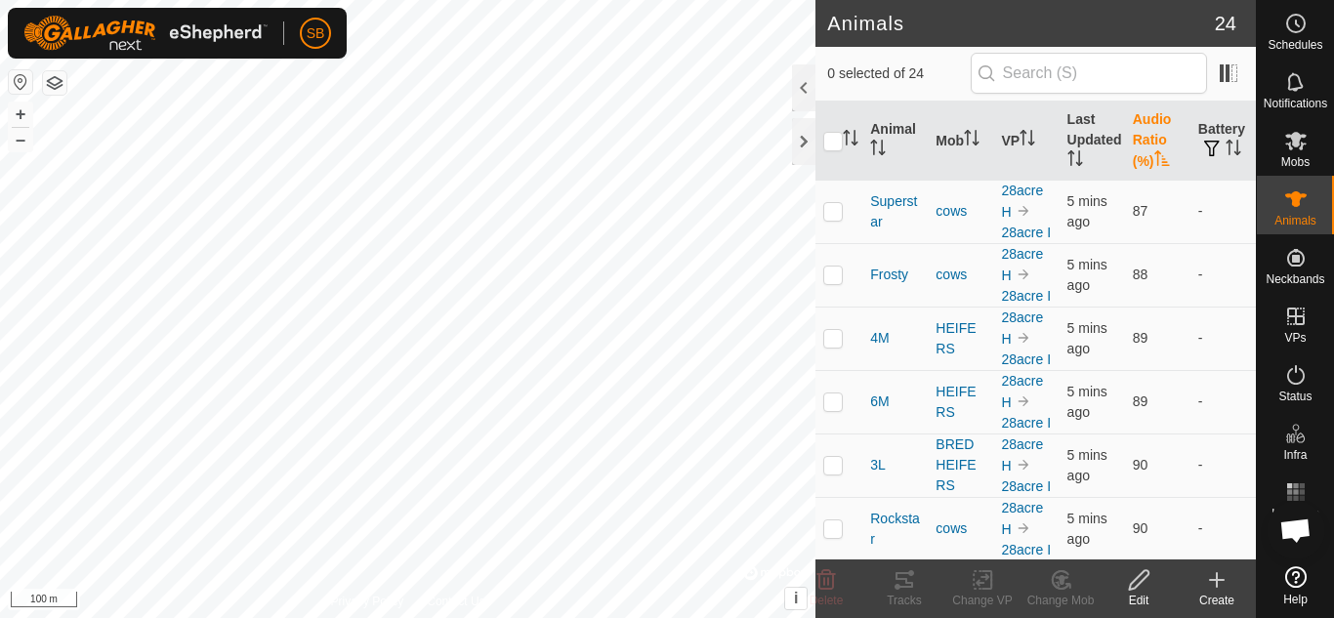
click at [1141, 154] on th "Audio Ratio (%)" at bounding box center [1157, 141] width 65 height 79
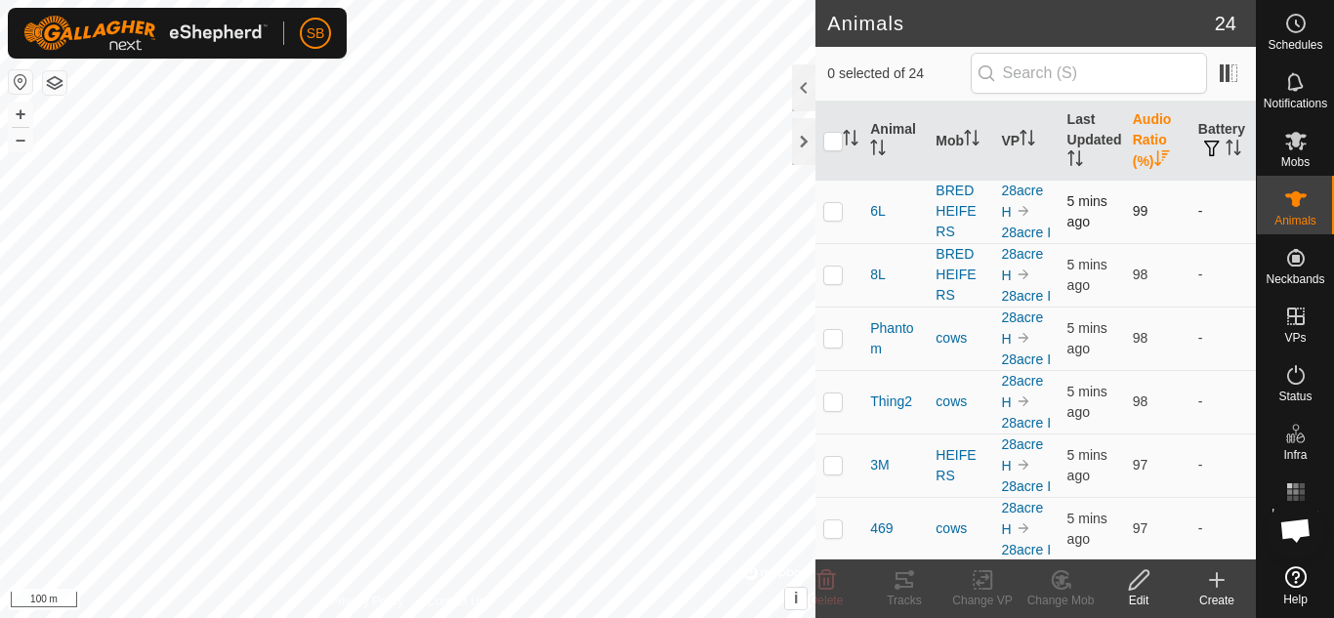
click at [832, 219] on p-checkbox at bounding box center [833, 211] width 20 height 16
checkbox input "true"
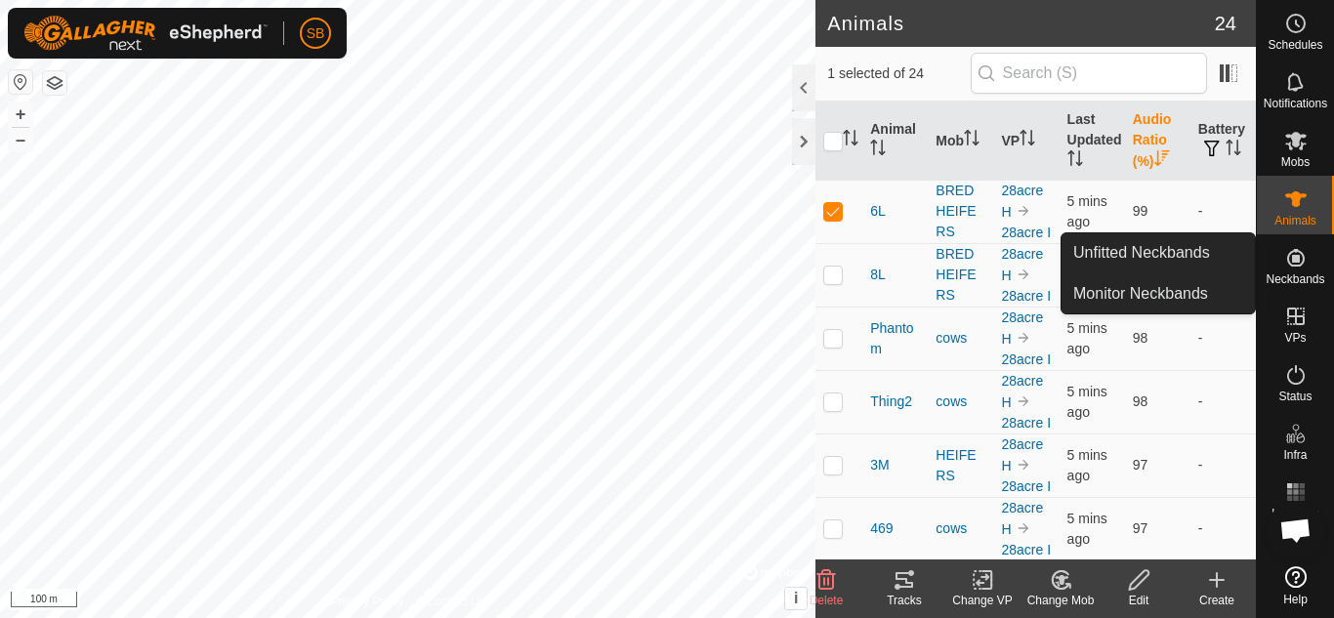
click at [901, 572] on icon at bounding box center [904, 580] width 18 height 16
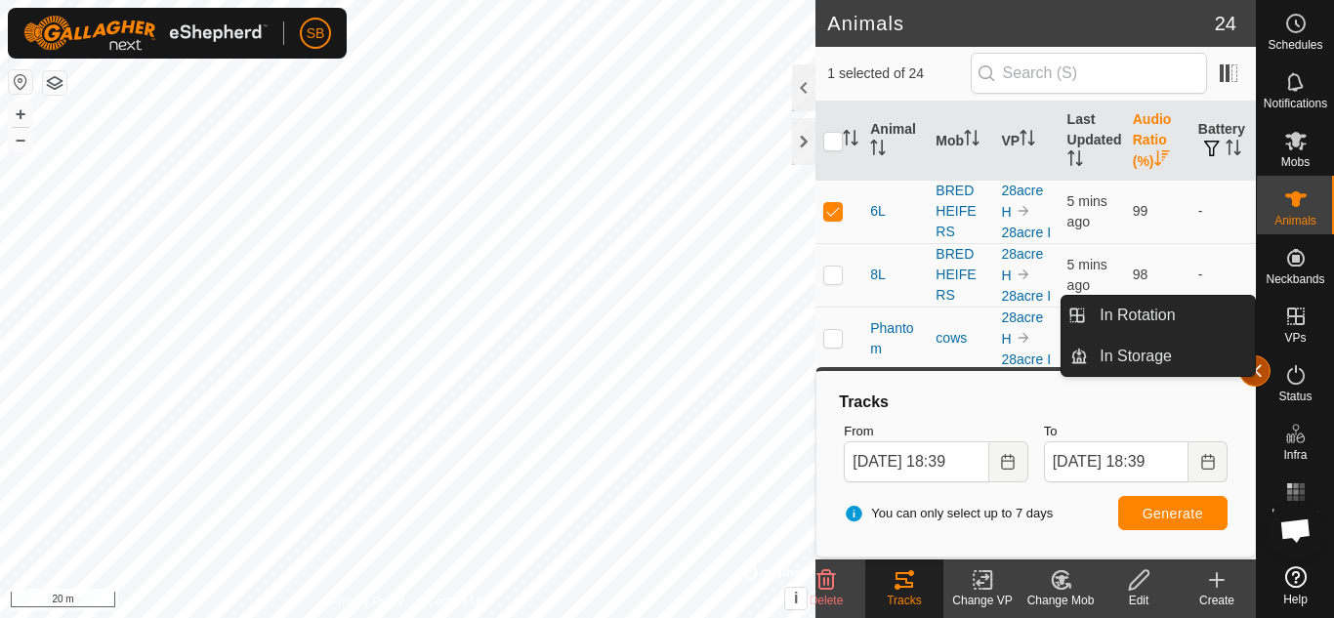
click at [1256, 359] on button "button" at bounding box center [1254, 370] width 31 height 31
